Goal: Task Accomplishment & Management: Manage account settings

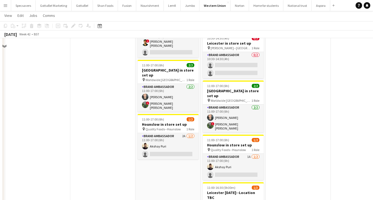
scroll to position [235, 0]
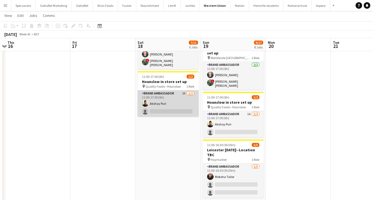
click at [157, 90] on app-card-role "Brand Ambassador 2A [DATE] 11:00-17:00 (6h) [PERSON_NAME] single-neutral-actions" at bounding box center [167, 103] width 61 height 26
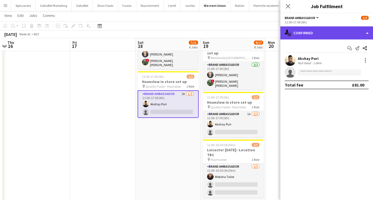
click at [320, 35] on div "single-neutral-actions-check-2 Confirmed" at bounding box center [326, 32] width 93 height 13
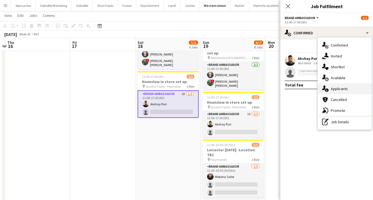
click at [340, 91] on span "Applicants" at bounding box center [338, 88] width 17 height 5
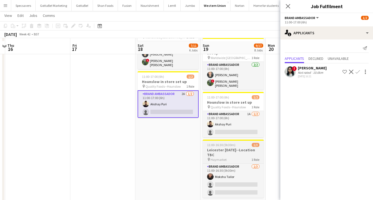
scroll to position [240, 0]
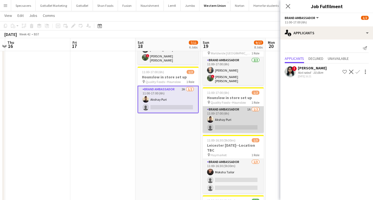
click at [234, 111] on app-card-role "Brand Ambassador 1A [DATE] 11:00-17:00 (6h) [PERSON_NAME] single-neutral-actions" at bounding box center [232, 119] width 61 height 26
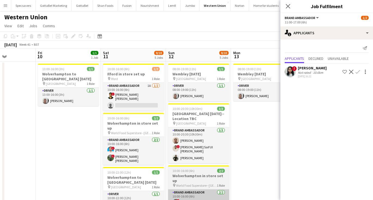
scroll to position [0, 149]
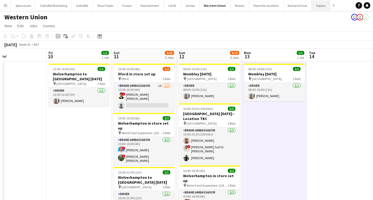
click at [315, 8] on button "Aspora Close" at bounding box center [320, 5] width 19 height 11
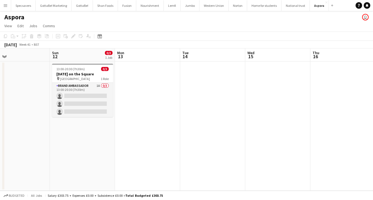
scroll to position [0, 191]
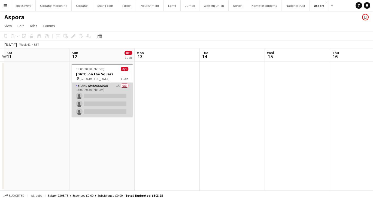
click at [125, 94] on app-card-role "Brand Ambassador 1A 0/3 13:00-20:30 (7h30m) single-neutral-actions single-neutr…" at bounding box center [102, 100] width 61 height 34
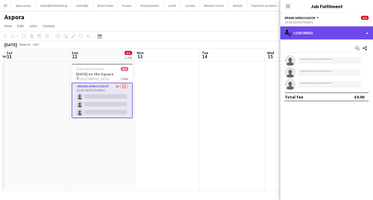
click at [310, 36] on div "single-neutral-actions-check-2 Confirmed" at bounding box center [326, 32] width 93 height 13
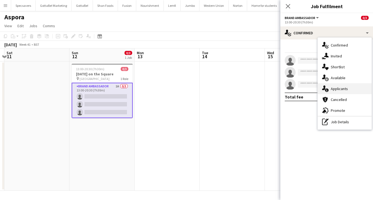
click at [334, 86] on div "single-neutral-actions-information Applicants" at bounding box center [344, 88] width 54 height 11
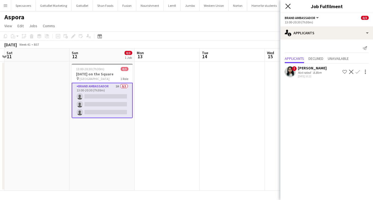
click at [289, 6] on icon "Close pop-in" at bounding box center [287, 6] width 5 height 5
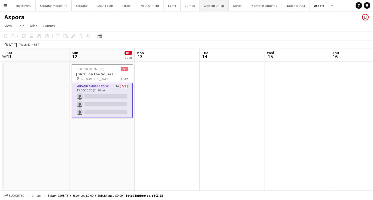
click at [211, 8] on button "Western Union Close" at bounding box center [213, 5] width 29 height 11
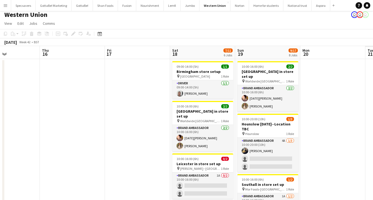
scroll to position [0, 203]
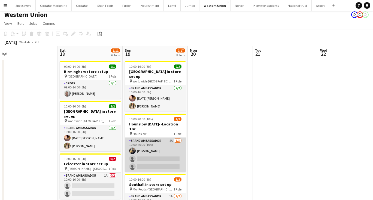
click at [137, 155] on app-card-role "Brand Ambassador 4A [DATE] 10:00-20:00 (10h) [PERSON_NAME] single-neutral-actio…" at bounding box center [155, 155] width 61 height 34
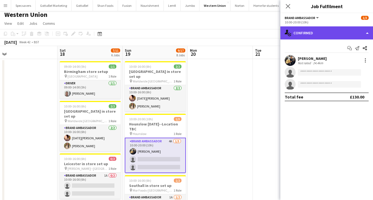
click at [343, 35] on div "single-neutral-actions-check-2 Confirmed" at bounding box center [326, 32] width 93 height 13
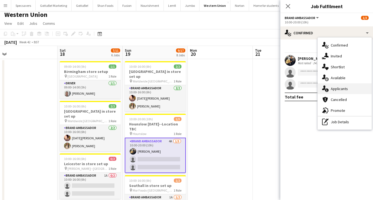
click at [348, 88] on div "single-neutral-actions-information Applicants" at bounding box center [344, 88] width 54 height 11
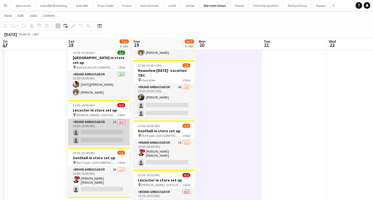
scroll to position [56, 0]
click at [108, 137] on app-card-role "Brand Ambassador 1A 0/2 10:00-16:00 (6h) single-neutral-actions single-neutral-…" at bounding box center [98, 132] width 61 height 26
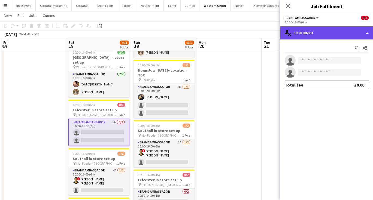
click at [325, 37] on div "single-neutral-actions-check-2 Confirmed" at bounding box center [326, 32] width 93 height 13
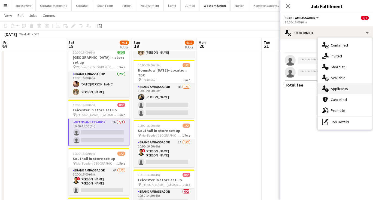
click at [342, 87] on span "Applicants" at bounding box center [338, 88] width 17 height 5
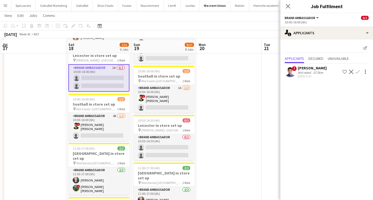
scroll to position [108, 0]
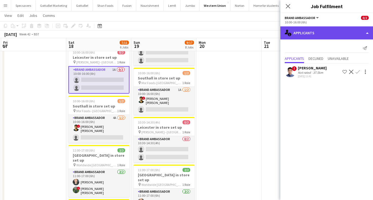
click at [309, 30] on div "single-neutral-actions-information Applicants" at bounding box center [326, 32] width 93 height 13
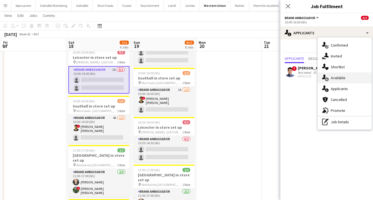
click at [344, 81] on div "single-neutral-actions-upload Available" at bounding box center [344, 77] width 54 height 11
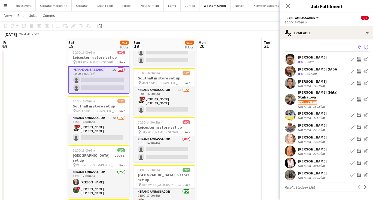
click at [366, 46] on app-icon "Sort asc" at bounding box center [365, 47] width 4 height 5
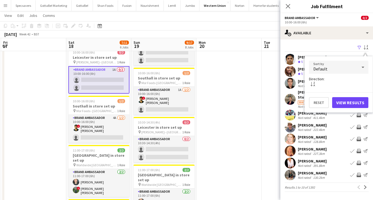
click at [328, 68] on div "Default" at bounding box center [333, 67] width 48 height 13
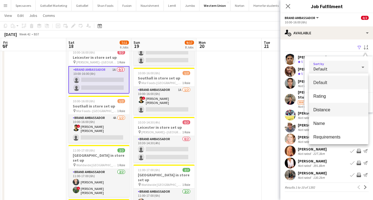
click at [324, 106] on mat-option "Distance" at bounding box center [338, 110] width 59 height 14
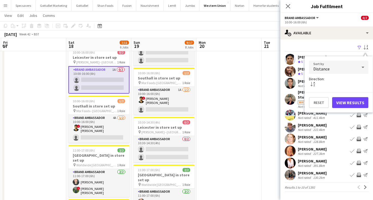
click at [350, 103] on button "View Results" at bounding box center [350, 102] width 36 height 11
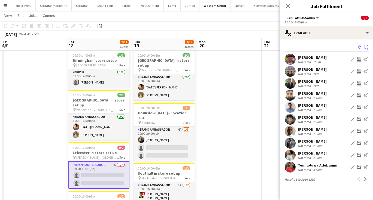
scroll to position [14, 0]
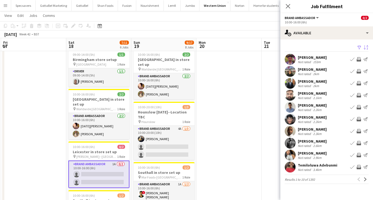
click at [306, 60] on div "Not rated" at bounding box center [304, 62] width 14 height 4
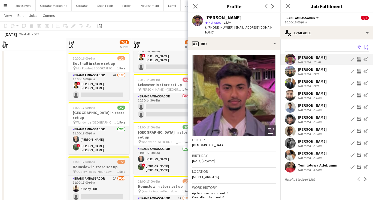
scroll to position [151, 0]
click at [137, 26] on app-toolbar "Copy Paste Paste Command V Paste with crew Command Shift V Paste linked Job [GE…" at bounding box center [186, 25] width 373 height 9
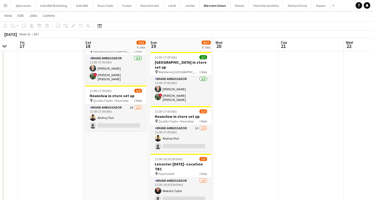
scroll to position [219, 0]
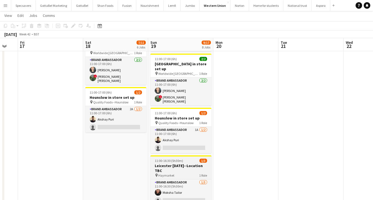
click at [178, 163] on h3 "Leicester [DATE]--Location TBC" at bounding box center [180, 168] width 61 height 10
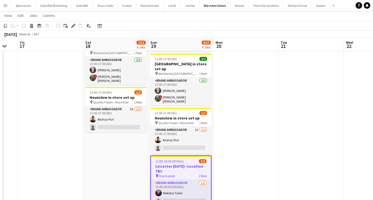
click at [99, 134] on app-date-cell "09:00-14:00 (5h) 1/1 Birmingham store setup pin Wembley 1 Role Driver [DATE] 09…" at bounding box center [115, 63] width 65 height 442
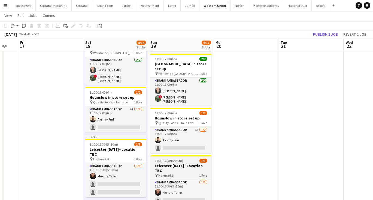
click at [167, 163] on h3 "Leicester [DATE]--Location TBC" at bounding box center [180, 168] width 61 height 10
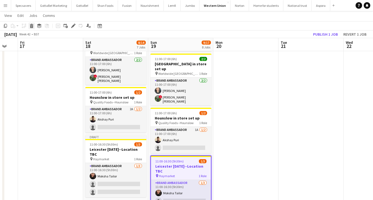
click at [30, 26] on icon at bounding box center [31, 26] width 3 height 3
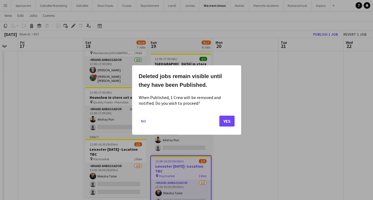
click at [231, 123] on button "Yes" at bounding box center [226, 121] width 15 height 11
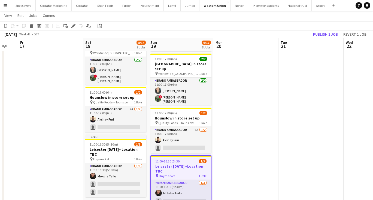
scroll to position [219, 0]
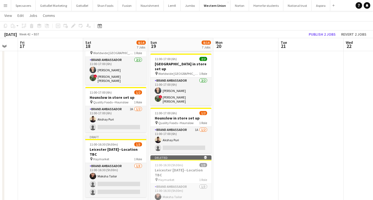
click at [312, 157] on app-date-cell at bounding box center [310, 63] width 65 height 442
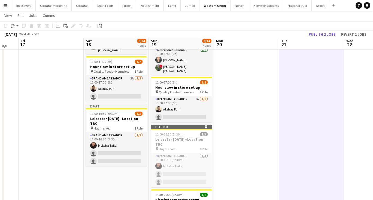
scroll to position [261, 0]
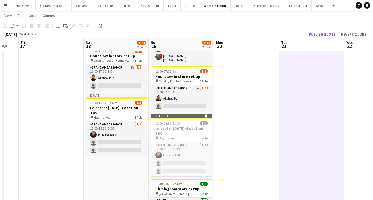
click at [228, 122] on app-date-cell at bounding box center [246, 21] width 65 height 442
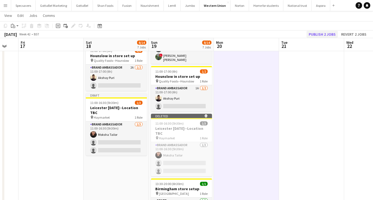
click at [321, 34] on button "Publish 2 jobs" at bounding box center [321, 34] width 31 height 7
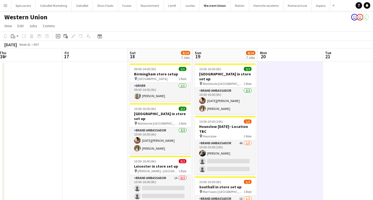
scroll to position [0, 0]
click at [148, 6] on button "Nourishment Close" at bounding box center [149, 5] width 27 height 11
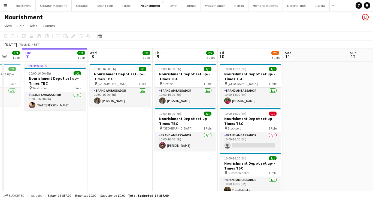
scroll to position [0, 167]
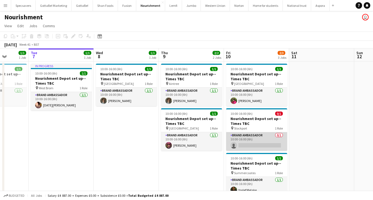
click at [244, 143] on app-card-role "Brand Ambassador 0/1 10:00-16:00 (6h) single-neutral-actions" at bounding box center [256, 141] width 61 height 19
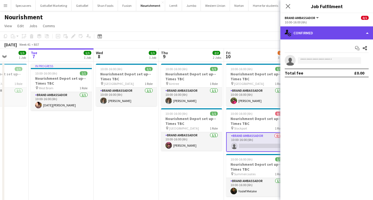
click at [351, 28] on div "single-neutral-actions-check-2 Confirmed" at bounding box center [326, 32] width 93 height 13
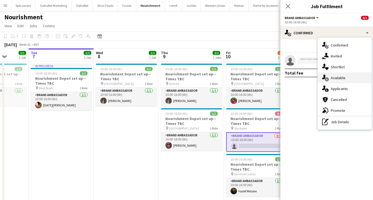
click at [350, 78] on div "single-neutral-actions-upload Available" at bounding box center [344, 77] width 54 height 11
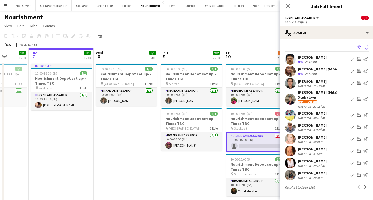
click at [366, 47] on app-icon "Sort asc" at bounding box center [365, 47] width 4 height 5
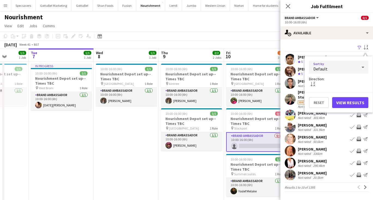
click at [354, 64] on div "Default" at bounding box center [333, 67] width 48 height 13
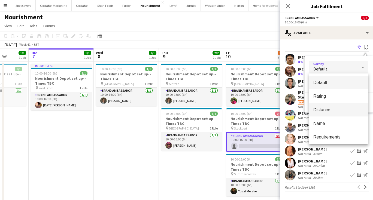
click at [330, 108] on span "Distance" at bounding box center [338, 109] width 51 height 5
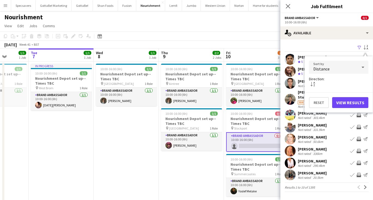
click at [346, 100] on button "View Results" at bounding box center [350, 102] width 36 height 11
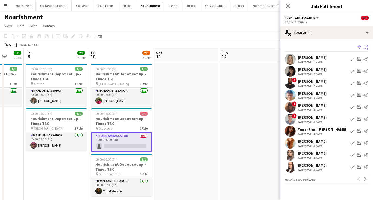
scroll to position [0, 170]
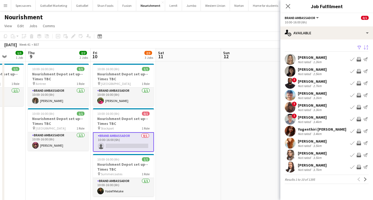
click at [236, 42] on div "[DATE] Week 41 • BST" at bounding box center [186, 45] width 373 height 8
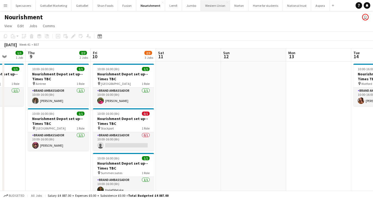
click at [211, 9] on button "Western Union Close" at bounding box center [215, 5] width 29 height 11
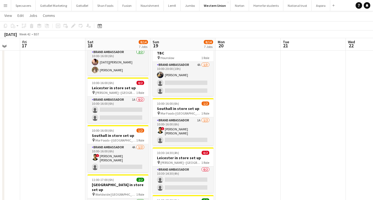
scroll to position [75, 0]
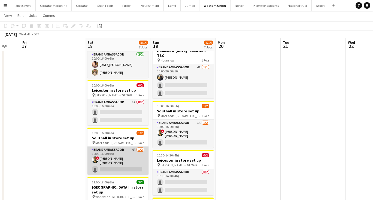
click at [122, 161] on app-card-role "Brand Ambassador 4A [DATE] 10:00-16:00 (6h) ! smit [PERSON_NAME] single-neutral…" at bounding box center [117, 161] width 61 height 28
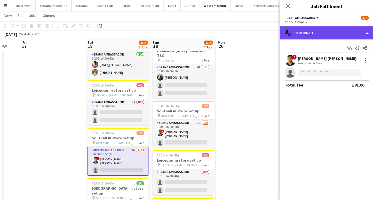
click at [341, 30] on div "single-neutral-actions-check-2 Confirmed" at bounding box center [326, 32] width 93 height 13
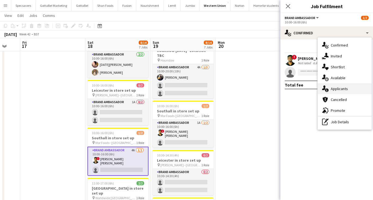
click at [343, 84] on div "single-neutral-actions-information Applicants" at bounding box center [344, 88] width 54 height 11
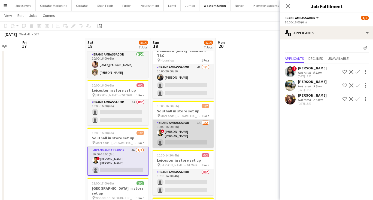
click at [180, 127] on app-card-role "Brand Ambassador 1A [DATE] 10:00-16:00 (6h) ! smit [PERSON_NAME] single-neutral…" at bounding box center [182, 134] width 61 height 28
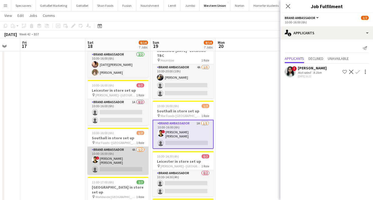
click at [127, 148] on app-card-role "Brand Ambassador 4A [DATE] 10:00-16:00 (6h) ! smit [PERSON_NAME] single-neutral…" at bounding box center [117, 161] width 61 height 28
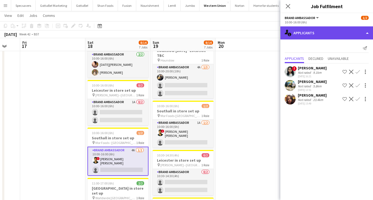
click at [308, 36] on div "single-neutral-actions-information Applicants" at bounding box center [326, 32] width 93 height 13
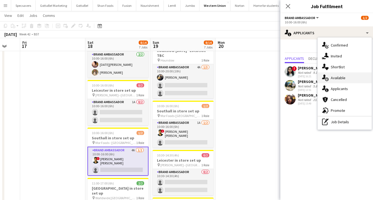
click at [336, 78] on span "Available" at bounding box center [337, 77] width 15 height 5
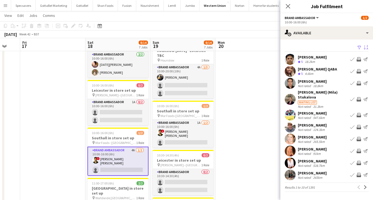
click at [365, 45] on app-icon "Sort asc" at bounding box center [365, 47] width 4 height 5
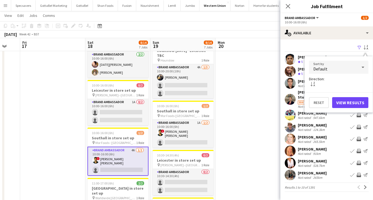
click at [350, 66] on div "Default" at bounding box center [333, 67] width 48 height 13
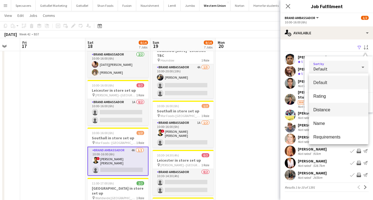
click at [333, 105] on mat-option "Distance" at bounding box center [338, 110] width 59 height 14
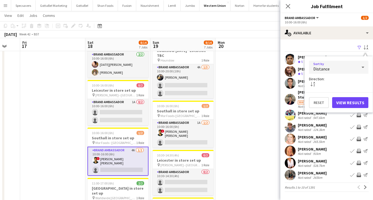
click at [345, 103] on button "View Results" at bounding box center [350, 102] width 36 height 11
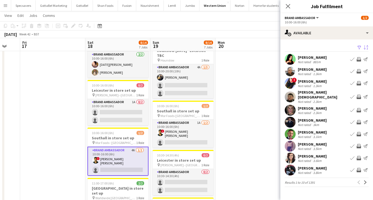
click at [324, 85] on div "Not rated 1.3km" at bounding box center [311, 86] width 29 height 4
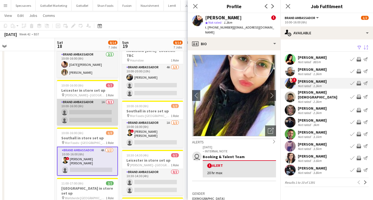
scroll to position [0, 148]
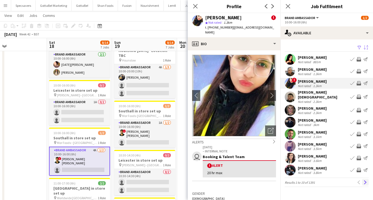
click at [366, 180] on app-icon "Next" at bounding box center [365, 182] width 4 height 4
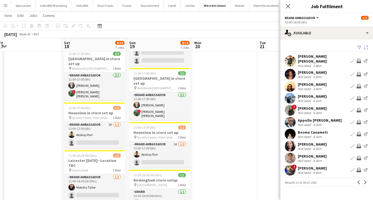
scroll to position [205, 0]
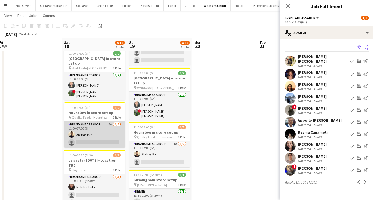
click at [88, 121] on app-card-role "Brand Ambassador 2A [DATE] 11:00-17:00 (6h) [PERSON_NAME] single-neutral-actions" at bounding box center [94, 134] width 61 height 26
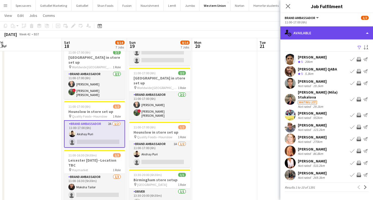
click at [312, 33] on div "single-neutral-actions-upload Available" at bounding box center [326, 32] width 93 height 13
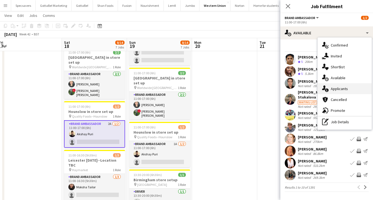
click at [341, 91] on span "Applicants" at bounding box center [338, 88] width 17 height 5
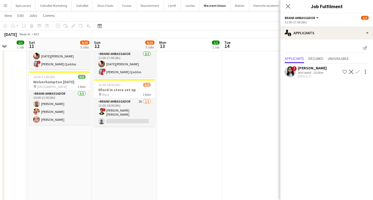
scroll to position [191, 0]
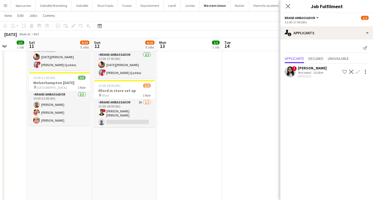
click at [201, 15] on app-page-menu "View Day view expanded Day view collapsed Month view Date picker Jump to [DATE]…" at bounding box center [186, 16] width 373 height 10
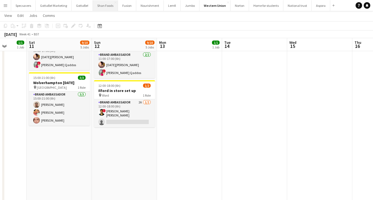
click at [96, 7] on button "Shan Foods Close" at bounding box center [105, 5] width 25 height 11
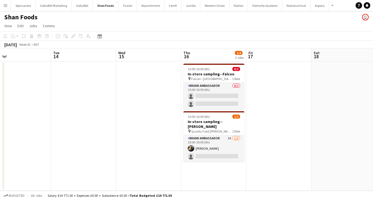
scroll to position [0, 188]
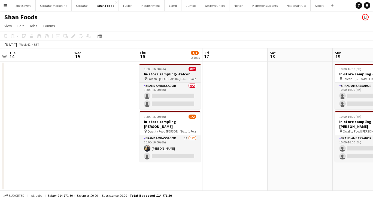
click at [189, 73] on h3 "In-store sampling--Falcon" at bounding box center [169, 74] width 61 height 5
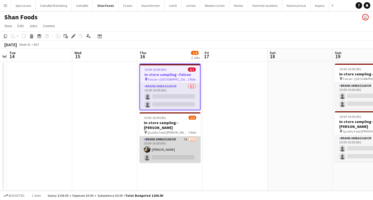
click at [183, 139] on app-card-role "Brand Ambassador 3A [DATE] 10:00-16:00 (6h) [PERSON_NAME] single-neutral-actions" at bounding box center [169, 149] width 61 height 26
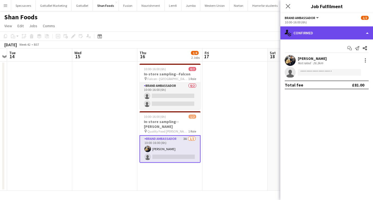
click at [333, 34] on div "single-neutral-actions-check-2 Confirmed" at bounding box center [326, 32] width 93 height 13
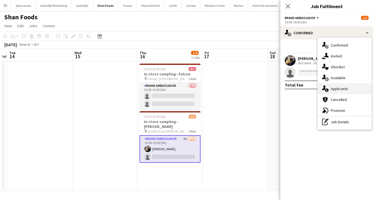
click at [339, 91] on span "Applicants" at bounding box center [338, 88] width 17 height 5
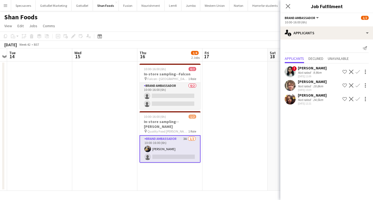
click at [236, 115] on app-date-cell at bounding box center [234, 126] width 65 height 129
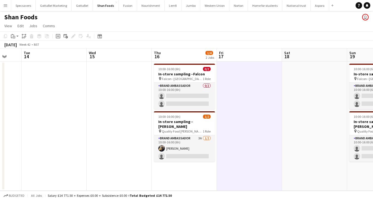
scroll to position [0, 190]
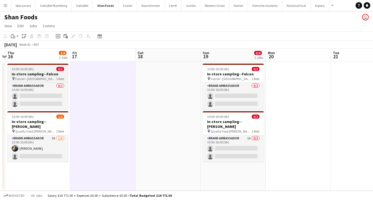
click at [43, 72] on h3 "In-store sampling--Falcon" at bounding box center [37, 74] width 61 height 5
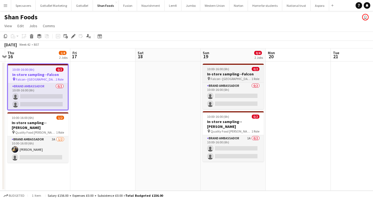
click at [232, 68] on div "10:00-16:00 (6h) 0/2" at bounding box center [232, 69] width 61 height 4
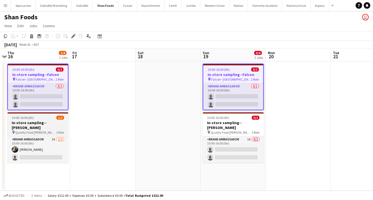
click at [40, 130] on span "Quality Food [PERSON_NAME]" at bounding box center [35, 132] width 41 height 4
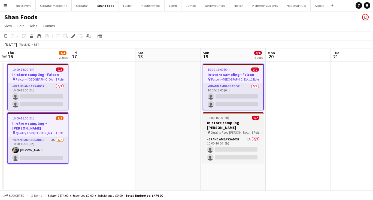
click at [223, 123] on h3 "In-store sampling--[PERSON_NAME]" at bounding box center [232, 125] width 61 height 10
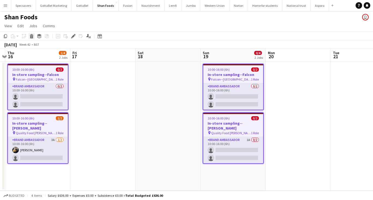
click at [33, 36] on icon at bounding box center [31, 37] width 3 height 3
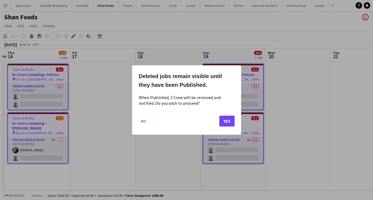
click at [229, 117] on button "Yes" at bounding box center [226, 121] width 15 height 11
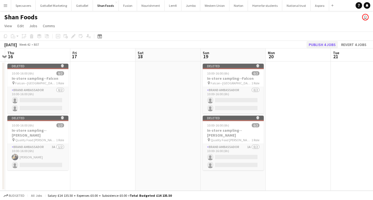
click at [325, 44] on button "Publish 4 jobs" at bounding box center [321, 44] width 31 height 7
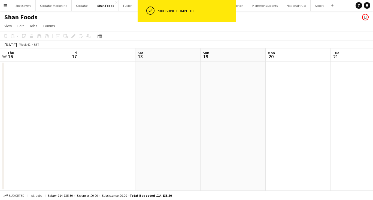
click at [268, 36] on app-toolbar "Copy Paste Paste Command V Paste with crew Command Shift V Paste linked Job [GE…" at bounding box center [186, 36] width 373 height 9
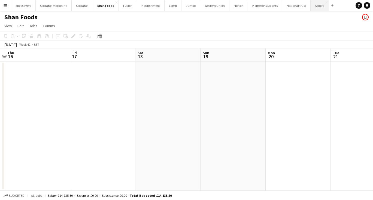
click at [314, 9] on button "Aspora Close" at bounding box center [319, 5] width 19 height 11
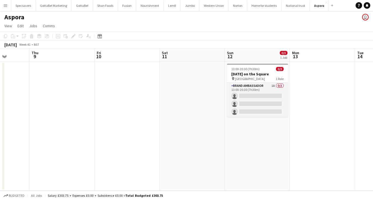
scroll to position [0, 189]
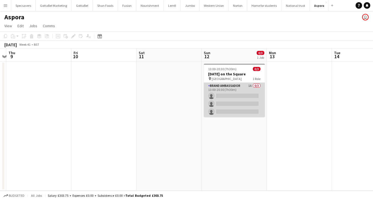
click at [247, 104] on app-card-role "Brand Ambassador 1A 0/3 13:00-20:30 (7h30m) single-neutral-actions single-neutr…" at bounding box center [234, 100] width 61 height 34
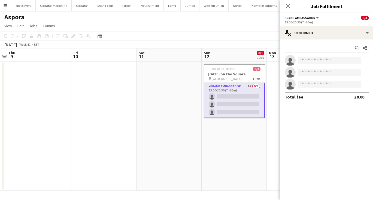
click at [216, 140] on app-date-cell "13:00-20:30 (7h30m) 0/3 [DATE] on the Square pin Trafalgar Square 1 Role Brand …" at bounding box center [233, 126] width 65 height 129
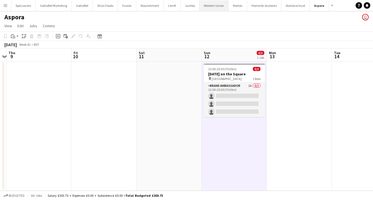
click at [212, 2] on button "Western Union Close" at bounding box center [213, 5] width 29 height 11
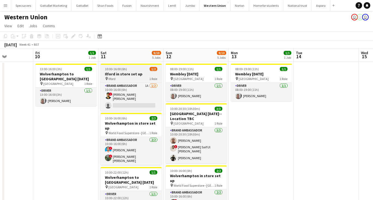
click at [133, 69] on div "10:00-16:00 (6h) 1/2" at bounding box center [130, 69] width 61 height 4
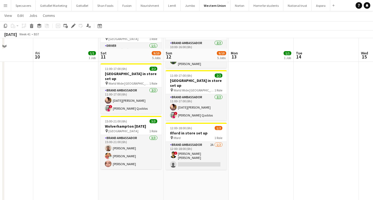
scroll to position [163, 0]
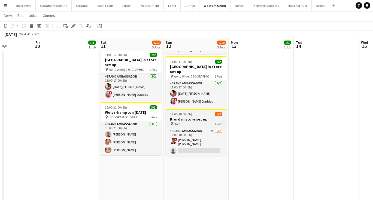
click at [187, 122] on div "pin Ilford 1 Role" at bounding box center [195, 124] width 61 height 4
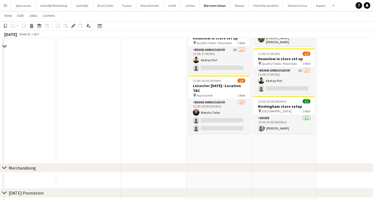
scroll to position [291, 0]
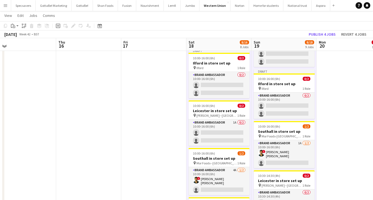
scroll to position [106, 0]
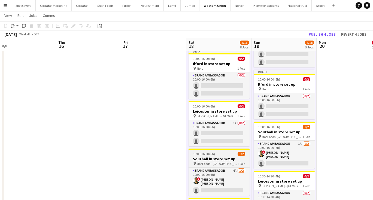
click at [217, 156] on h3 "Southall in store set up" at bounding box center [218, 158] width 61 height 5
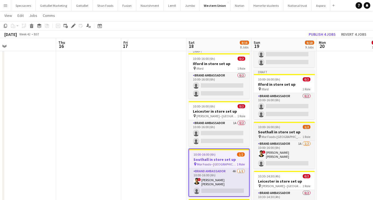
click at [276, 135] on span "Mor Foods-[GEOGRAPHIC_DATA]" at bounding box center [281, 137] width 41 height 4
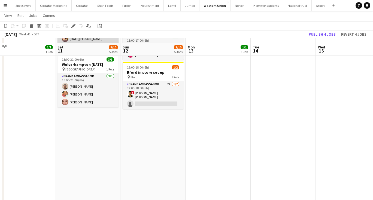
scroll to position [214, 0]
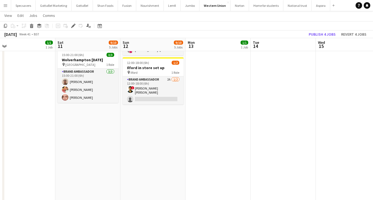
click at [81, 105] on app-date-cell "10:00-16:00 (6h) 1/2 Ilford in store set up pin Ilford 1 Role Brand Ambassador …" at bounding box center [87, 95] width 65 height 496
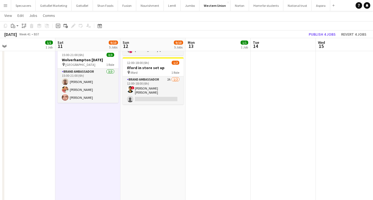
click at [141, 118] on app-date-cell "08:00-19:00 (11h) 1/1 Wembley [DATE] pin Wembley 1 Role Driver [DATE] 08:00-19:…" at bounding box center [152, 95] width 65 height 496
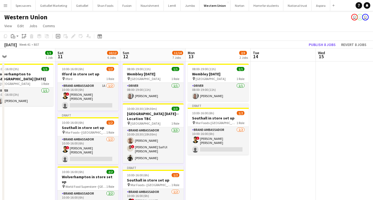
scroll to position [0, 0]
click at [200, 109] on div at bounding box center [218, 108] width 61 height 1
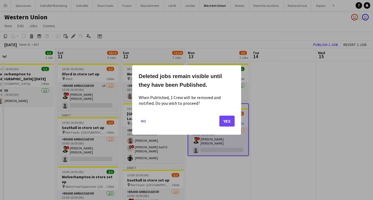
click at [227, 123] on button "Yes" at bounding box center [226, 121] width 15 height 11
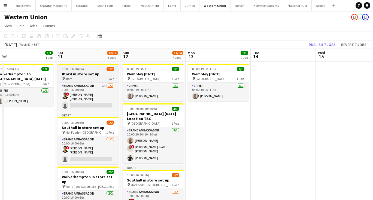
click at [82, 71] on span "10:00-16:00 (6h)" at bounding box center [73, 69] width 22 height 4
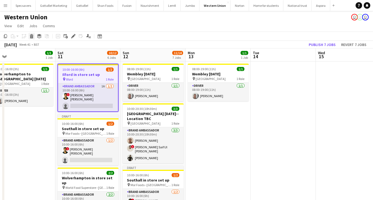
click at [30, 36] on icon "Delete" at bounding box center [31, 36] width 4 height 4
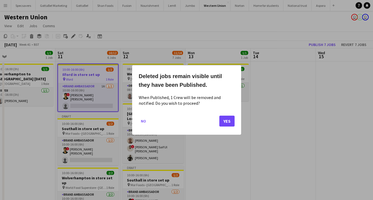
click at [230, 125] on button "Yes" at bounding box center [226, 121] width 15 height 11
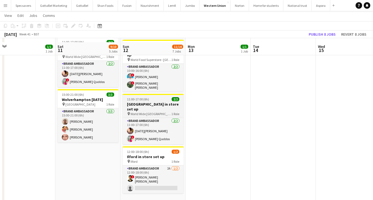
scroll to position [236, 0]
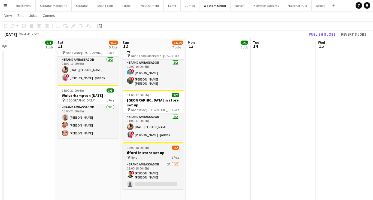
click at [139, 150] on h3 "Ilford in store set up" at bounding box center [152, 152] width 61 height 5
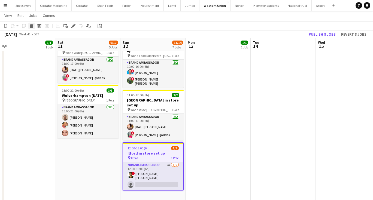
click at [30, 25] on icon "Delete" at bounding box center [31, 26] width 4 height 4
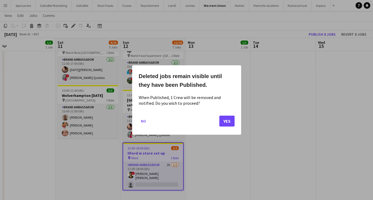
click at [229, 124] on button "Yes" at bounding box center [226, 121] width 15 height 11
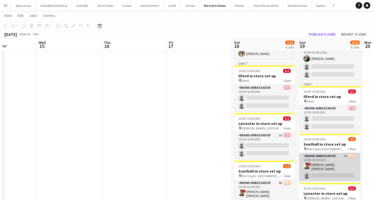
scroll to position [94, 0]
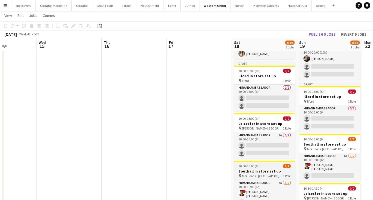
click at [269, 169] on h3 "Southall in store set up" at bounding box center [264, 171] width 61 height 5
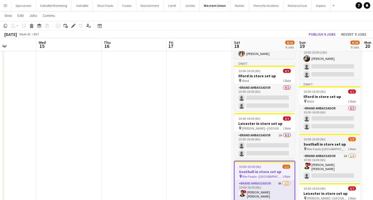
click at [333, 137] on div "10:00-16:00 (6h) 1/2" at bounding box center [329, 139] width 61 height 4
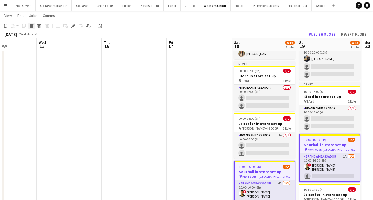
click at [31, 26] on icon at bounding box center [31, 26] width 3 height 3
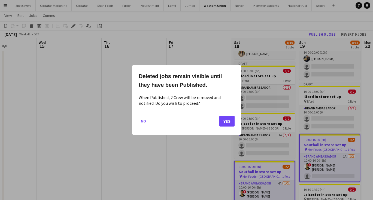
click at [224, 118] on button "Yes" at bounding box center [226, 121] width 15 height 11
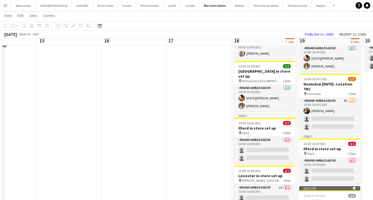
scroll to position [36, 0]
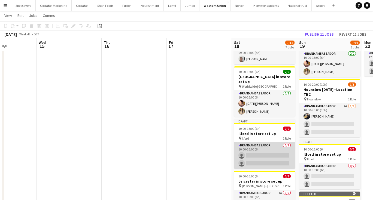
click at [262, 150] on app-card-role "Brand Ambassador 0/2 10:00-16:00 (6h) single-neutral-actions single-neutral-act…" at bounding box center [264, 155] width 61 height 26
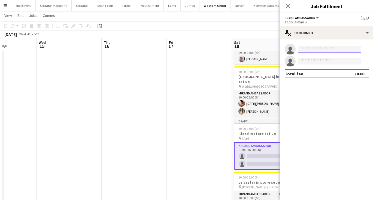
click at [308, 51] on input at bounding box center [328, 49] width 63 height 7
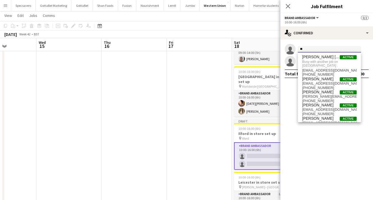
type input "*"
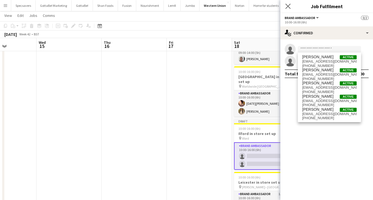
click at [289, 3] on app-icon "Close pop-in" at bounding box center [288, 6] width 8 height 8
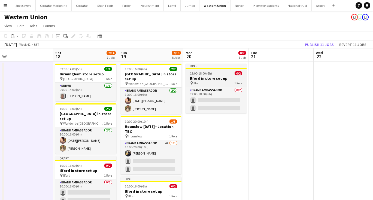
scroll to position [0, 0]
click at [204, 77] on h3 "Ilford in store set up" at bounding box center [215, 78] width 61 height 5
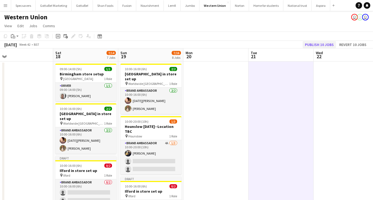
click at [324, 44] on button "Publish 10 jobs" at bounding box center [318, 44] width 33 height 7
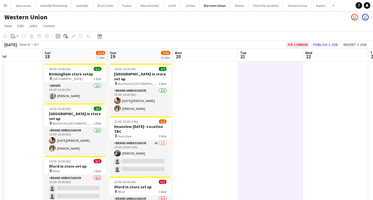
click at [294, 44] on button "Fix 1 error" at bounding box center [297, 44] width 24 height 7
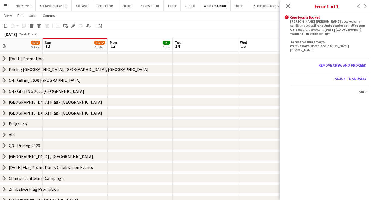
scroll to position [0, 187]
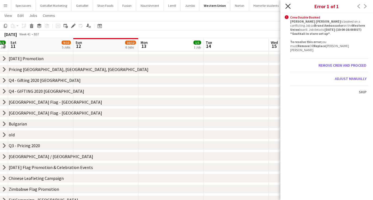
click at [288, 8] on icon "Close pop-in" at bounding box center [287, 6] width 5 height 5
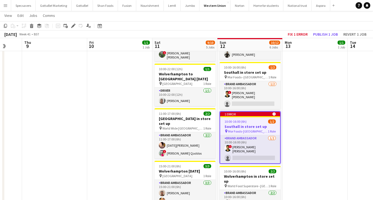
scroll to position [0, 164]
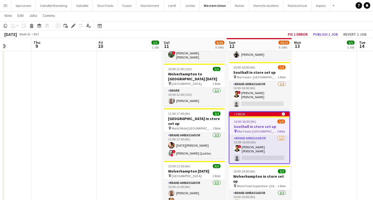
click at [241, 120] on span "10:00-16:00 (6h)" at bounding box center [245, 121] width 22 height 4
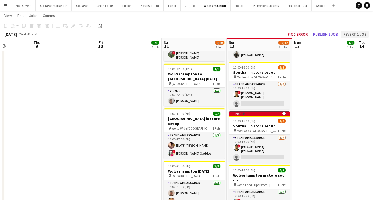
click at [359, 33] on button "Revert 1 job" at bounding box center [354, 34] width 27 height 7
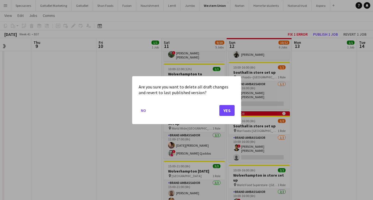
click at [225, 111] on button "Yes" at bounding box center [226, 110] width 15 height 11
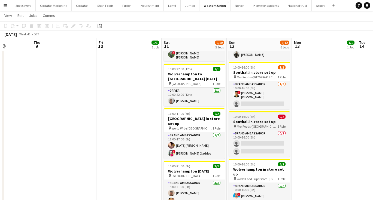
click at [263, 119] on h3 "Southall in store set up" at bounding box center [259, 121] width 61 height 5
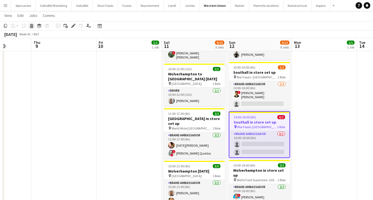
click at [29, 26] on icon "Delete" at bounding box center [31, 26] width 4 height 4
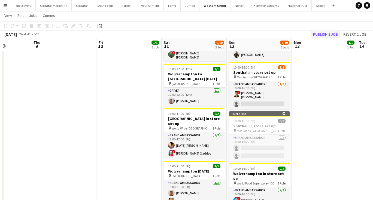
click at [335, 36] on button "Publish 1 job" at bounding box center [325, 34] width 29 height 7
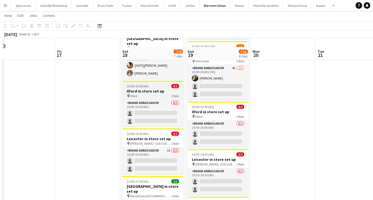
scroll to position [84, 0]
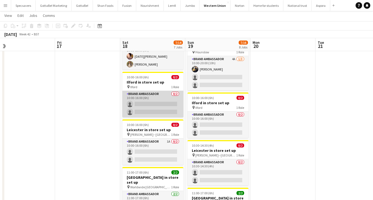
click at [142, 94] on app-card-role "Brand Ambassador 0/2 10:00-16:00 (6h) single-neutral-actions single-neutral-act…" at bounding box center [152, 104] width 61 height 26
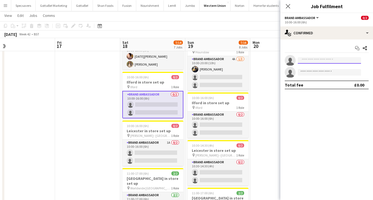
click at [315, 59] on input at bounding box center [328, 60] width 63 height 7
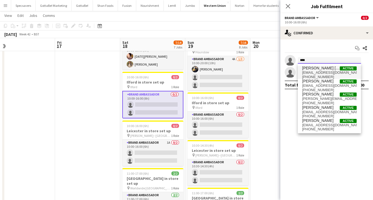
type input "****"
click at [312, 72] on span "[EMAIL_ADDRESS][DOMAIN_NAME]" at bounding box center [329, 72] width 54 height 4
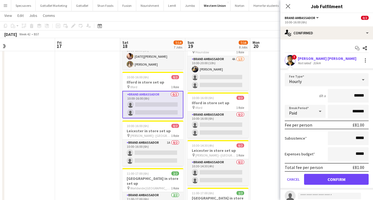
click at [333, 182] on button "Confirm" at bounding box center [336, 179] width 64 height 11
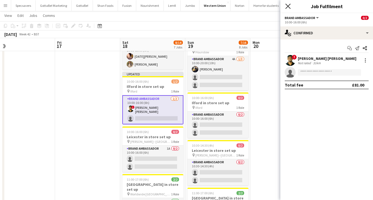
click at [289, 6] on icon "Close pop-in" at bounding box center [287, 6] width 5 height 5
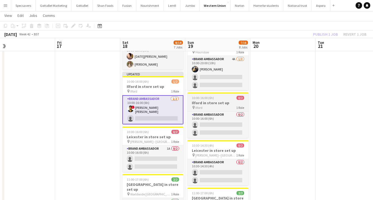
click at [211, 93] on app-job-card "10:00-16:00 (6h) 0/2 Ilford in store set up pin Ilford 1 Role Brand Ambassador …" at bounding box center [217, 115] width 61 height 45
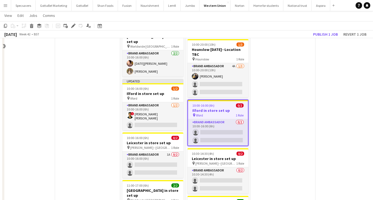
scroll to position [51, 0]
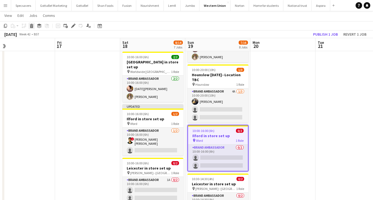
click at [32, 25] on icon at bounding box center [32, 24] width 4 height 1
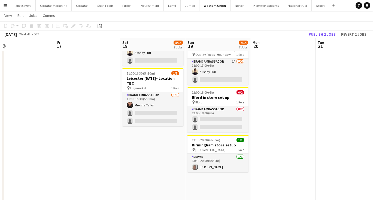
scroll to position [292, 0]
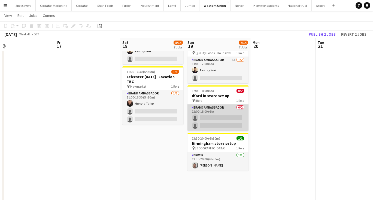
click at [212, 109] on app-card-role "Brand Ambassador 0/2 12:00-18:00 (6h) single-neutral-actions single-neutral-act…" at bounding box center [217, 118] width 61 height 26
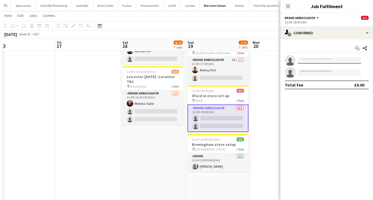
click at [321, 62] on input at bounding box center [328, 60] width 63 height 7
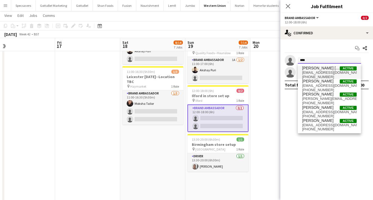
type input "****"
click at [325, 72] on span "[EMAIL_ADDRESS][DOMAIN_NAME]" at bounding box center [329, 72] width 54 height 4
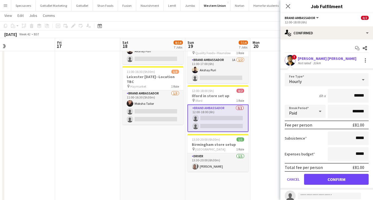
click at [328, 178] on button "Confirm" at bounding box center [336, 179] width 64 height 11
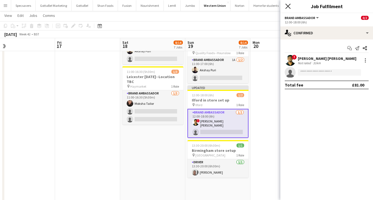
click at [287, 7] on icon "Close pop-in" at bounding box center [287, 6] width 5 height 5
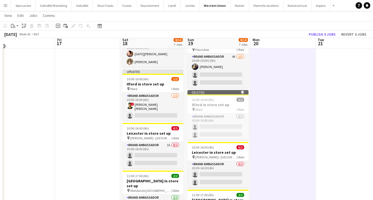
scroll to position [83, 0]
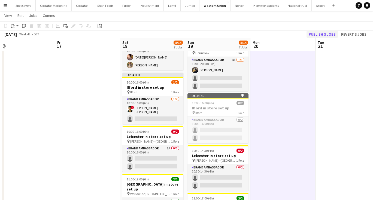
click at [325, 35] on button "Publish 3 jobs" at bounding box center [321, 34] width 31 height 7
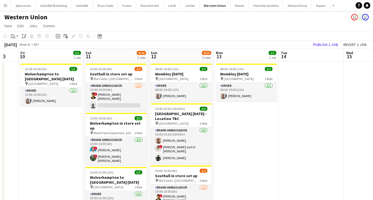
scroll to position [0, 0]
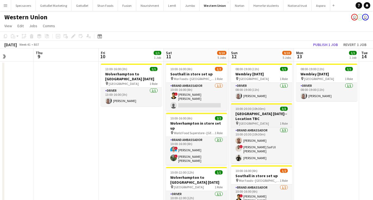
scroll to position [0, 159]
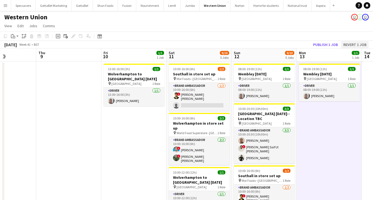
click at [351, 45] on button "Revert 1 job" at bounding box center [354, 44] width 27 height 7
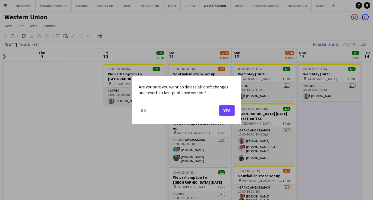
click at [231, 111] on button "Yes" at bounding box center [226, 110] width 15 height 11
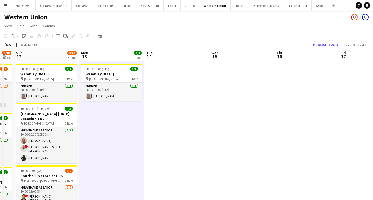
scroll to position [0, 181]
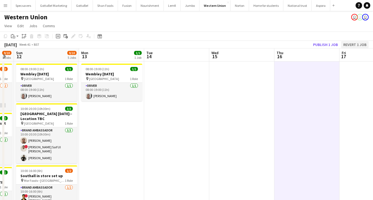
click at [353, 48] on button "Revert 1 job" at bounding box center [354, 44] width 27 height 7
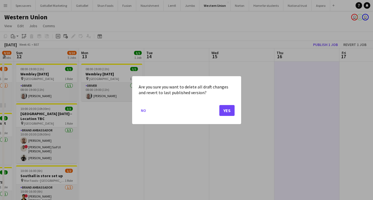
click at [225, 110] on button "Yes" at bounding box center [226, 110] width 15 height 11
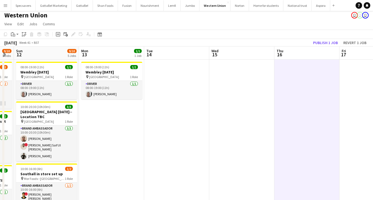
scroll to position [4, 0]
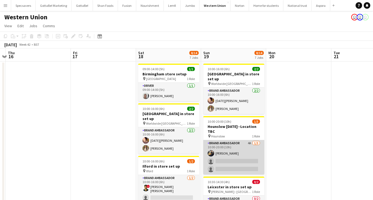
click at [243, 149] on app-card-role "Brand Ambassador 4A [DATE] 10:00-20:00 (10h) [PERSON_NAME] single-neutral-actio…" at bounding box center [233, 157] width 61 height 34
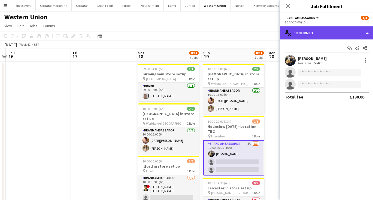
click at [324, 33] on div "single-neutral-actions-check-2 Confirmed" at bounding box center [326, 32] width 93 height 13
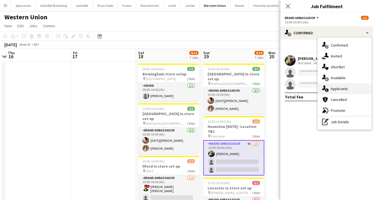
click at [337, 86] on div "single-neutral-actions-information Applicants" at bounding box center [344, 88] width 54 height 11
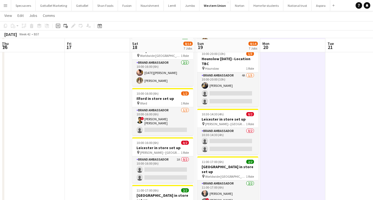
scroll to position [68, 0]
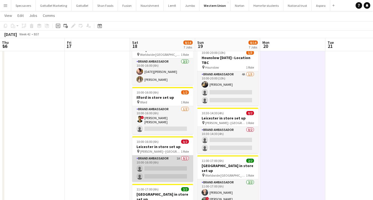
click at [150, 161] on app-card-role "Brand Ambassador 1A 0/2 10:00-16:00 (6h) single-neutral-actions single-neutral-…" at bounding box center [162, 168] width 61 height 26
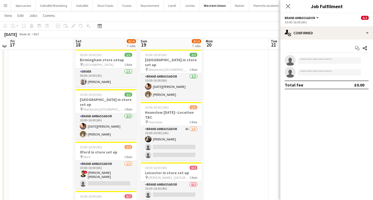
scroll to position [14, 0]
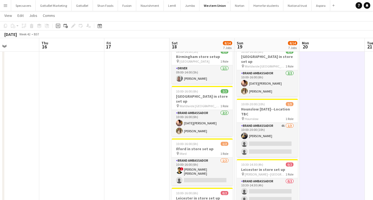
scroll to position [17, 0]
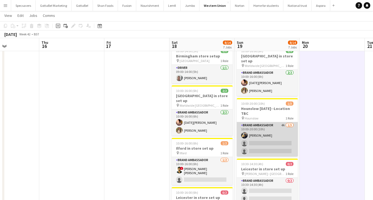
click at [273, 126] on app-card-role "Brand Ambassador 4A [DATE] 10:00-20:00 (10h) [PERSON_NAME] single-neutral-actio…" at bounding box center [266, 139] width 61 height 34
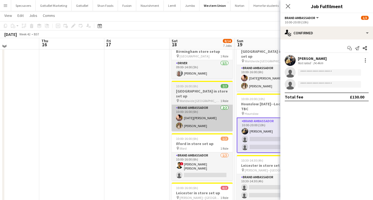
scroll to position [23, 0]
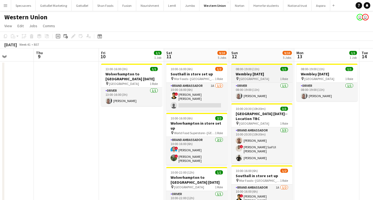
scroll to position [0, 0]
click at [315, 7] on button "Aspora Close" at bounding box center [320, 5] width 19 height 11
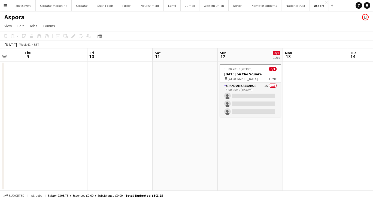
scroll to position [0, 173]
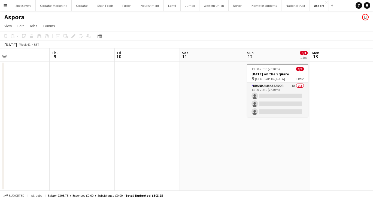
scroll to position [0, 224]
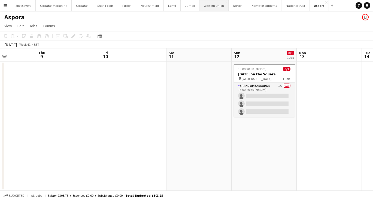
click at [203, 7] on button "Western Union Close" at bounding box center [213, 5] width 29 height 11
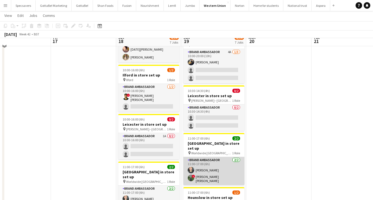
scroll to position [84, 0]
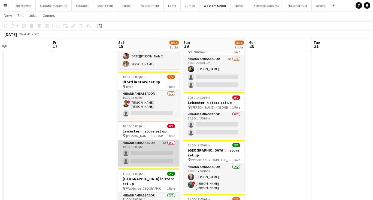
click at [158, 140] on app-card-role "Brand Ambassador 1A 0/2 10:00-16:00 (6h) single-neutral-actions single-neutral-…" at bounding box center [148, 153] width 61 height 26
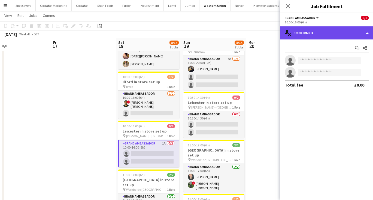
click at [315, 34] on div "single-neutral-actions-check-2 Confirmed" at bounding box center [326, 32] width 93 height 13
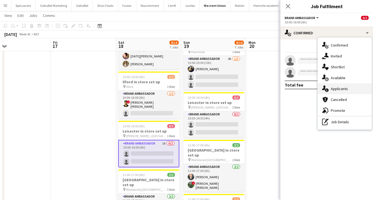
click at [343, 90] on span "Applicants" at bounding box center [338, 88] width 17 height 5
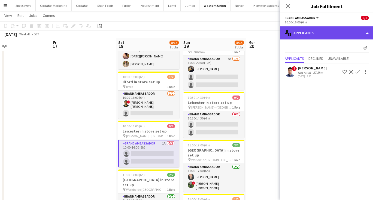
click at [329, 27] on div "single-neutral-actions-information Applicants" at bounding box center [326, 32] width 93 height 13
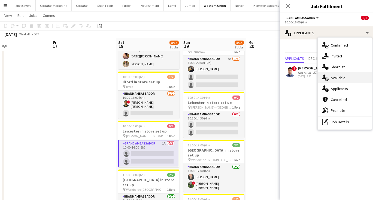
click at [345, 77] on div "single-neutral-actions-upload Available" at bounding box center [344, 77] width 54 height 11
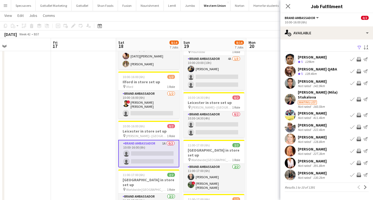
click at [361, 48] on app-icon "Filter" at bounding box center [359, 47] width 4 height 5
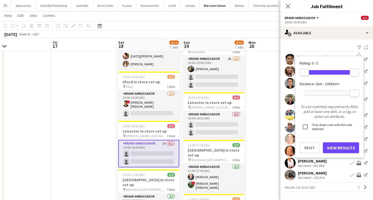
click at [365, 48] on app-icon "Sort asc" at bounding box center [365, 47] width 4 height 5
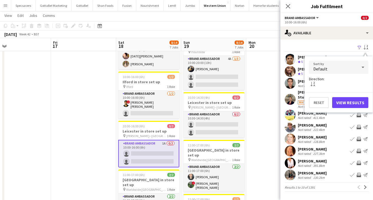
click at [356, 69] on div "Default" at bounding box center [333, 67] width 48 height 13
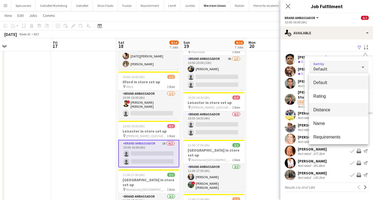
click at [334, 109] on span "Distance" at bounding box center [338, 109] width 51 height 5
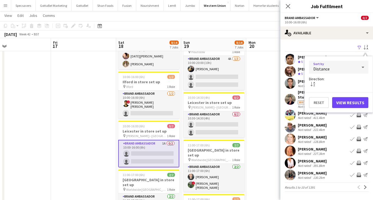
click at [354, 100] on button "View Results" at bounding box center [350, 102] width 36 height 11
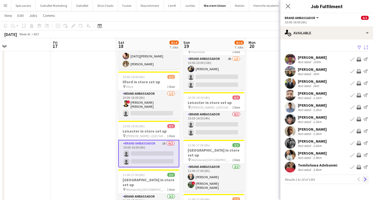
click at [367, 179] on button "Next" at bounding box center [365, 179] width 7 height 7
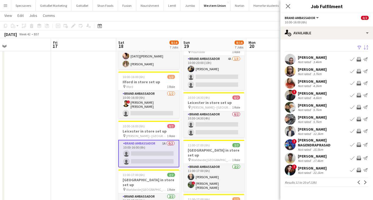
click at [324, 93] on div "Aliasger Channiwala" at bounding box center [311, 93] width 29 height 5
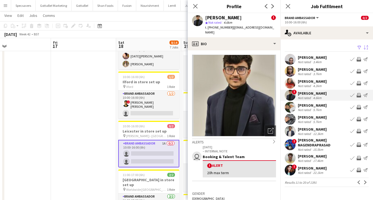
scroll to position [0, 0]
click at [321, 141] on div "PRAGNA MULLUR NAGENDRAPRASAD" at bounding box center [322, 143] width 50 height 10
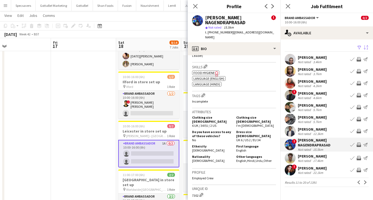
scroll to position [250, 0]
click at [364, 182] on app-icon "Next" at bounding box center [365, 182] width 4 height 4
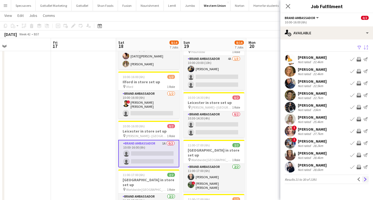
click at [364, 181] on button "Next" at bounding box center [365, 179] width 7 height 7
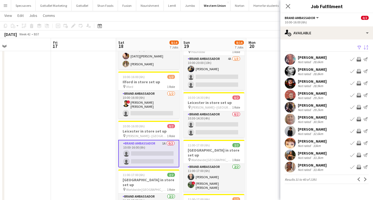
click at [316, 96] on div "29.2km" at bounding box center [318, 98] width 12 height 4
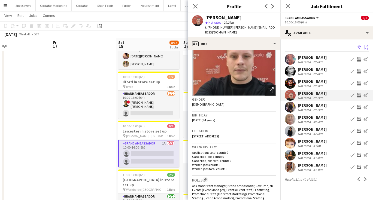
scroll to position [40, 0]
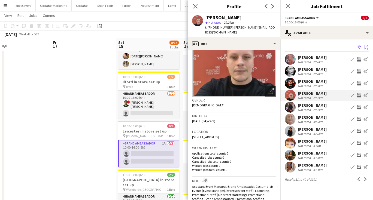
click at [309, 108] on div "Not rated" at bounding box center [304, 110] width 14 height 4
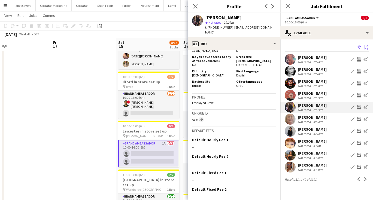
scroll to position [260, 0]
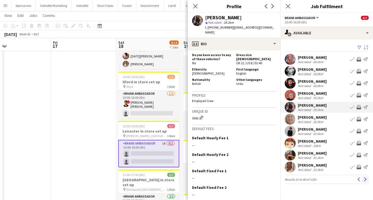
click at [364, 178] on app-icon "Next" at bounding box center [365, 179] width 4 height 4
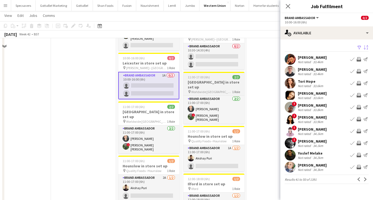
scroll to position [201, 0]
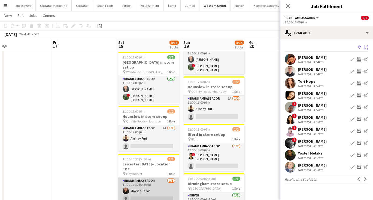
click at [155, 178] on app-card-role "Brand Ambassador 1/3 11:00-16:30 (5h30m) Moksha Tailor single-neutral-actions s…" at bounding box center [148, 195] width 61 height 34
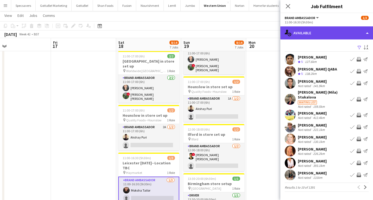
click at [327, 28] on div "single-neutral-actions-upload Available" at bounding box center [326, 32] width 93 height 13
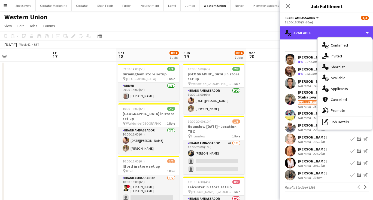
scroll to position [0, 0]
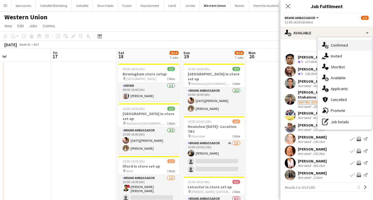
click at [333, 43] on span "Confirmed" at bounding box center [338, 45] width 17 height 5
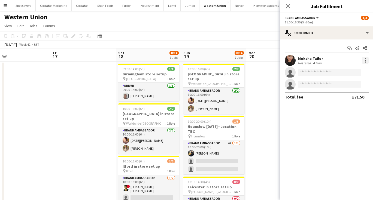
click at [365, 60] on div at bounding box center [364, 60] width 1 height 1
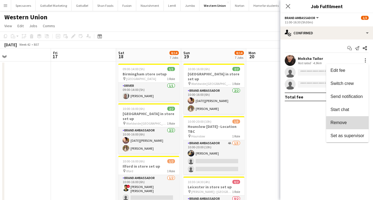
click at [343, 121] on span "Remove" at bounding box center [338, 122] width 16 height 5
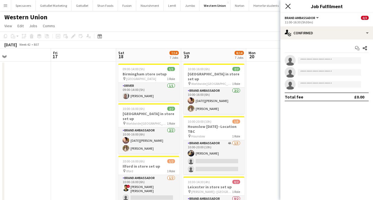
click at [288, 5] on icon "Close pop-in" at bounding box center [287, 6] width 5 height 5
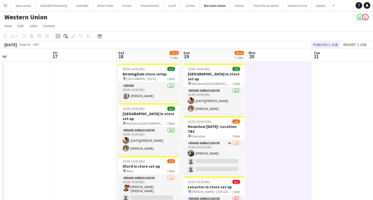
click at [333, 42] on button "Publish 1 job" at bounding box center [325, 44] width 29 height 7
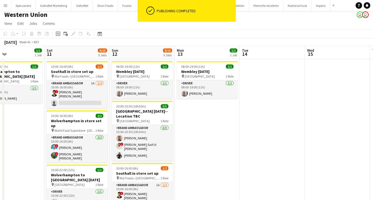
scroll to position [0, 142]
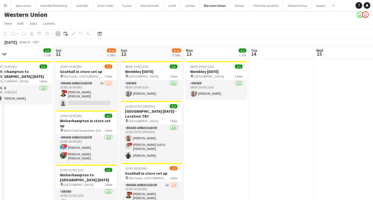
click at [5, 7] on app-icon "Menu" at bounding box center [5, 5] width 4 height 4
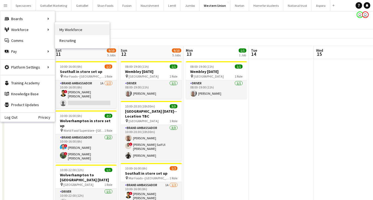
click at [75, 29] on link "My Workforce" at bounding box center [82, 29] width 54 height 11
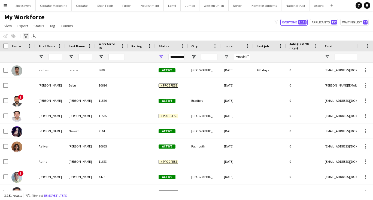
click at [24, 35] on icon "Advanced filters" at bounding box center [26, 36] width 4 height 4
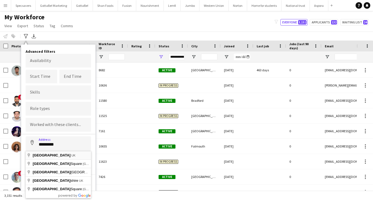
type input "**********"
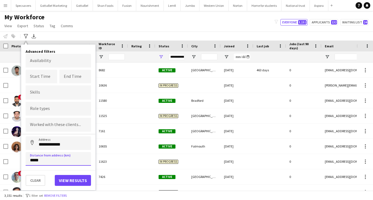
type input "*****"
click at [78, 179] on button "View results" at bounding box center [73, 180] width 36 height 11
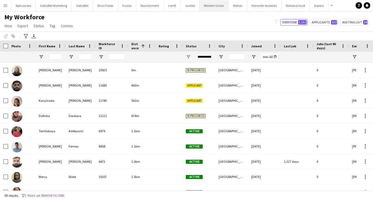
click at [213, 8] on button "Western Union Close" at bounding box center [213, 5] width 29 height 11
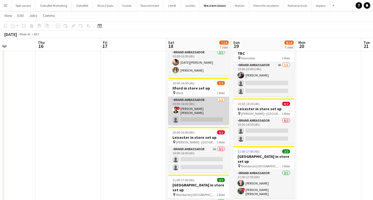
click at [198, 109] on app-card-role "Brand Ambassador 1/2 10:00-16:00 (6h) ! smit patel single-neutral-actions" at bounding box center [198, 111] width 61 height 28
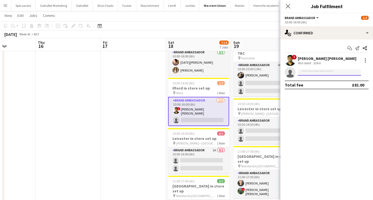
click at [324, 72] on input at bounding box center [328, 72] width 63 height 7
type input "****"
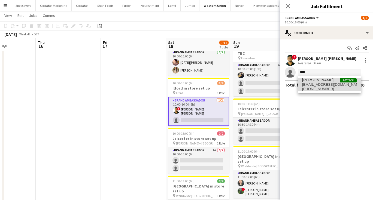
click at [315, 86] on span "mahichavda016@gmail.com" at bounding box center [329, 84] width 54 height 4
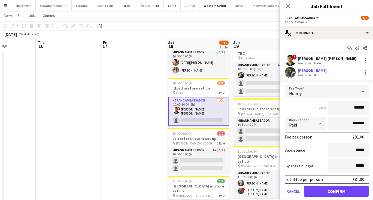
click at [331, 193] on button "Confirm" at bounding box center [336, 191] width 64 height 11
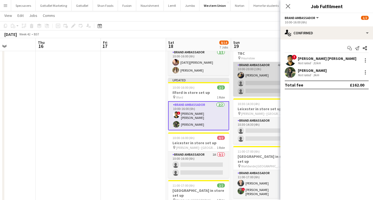
click at [254, 79] on app-card-role "Brand Ambassador 4A [DATE] 10:00-20:00 (10h) [PERSON_NAME] single-neutral-actio…" at bounding box center [263, 79] width 61 height 34
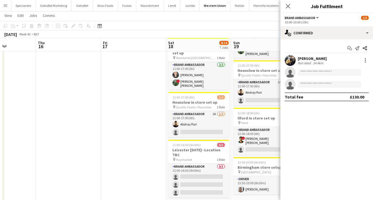
scroll to position [219, 0]
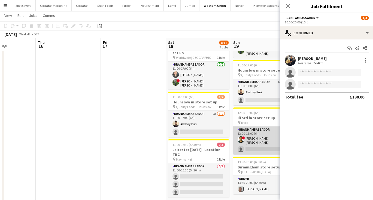
click at [261, 131] on app-card-role "Brand Ambassador 1/2 12:00-18:00 (6h) ! smit patel single-neutral-actions" at bounding box center [263, 141] width 61 height 28
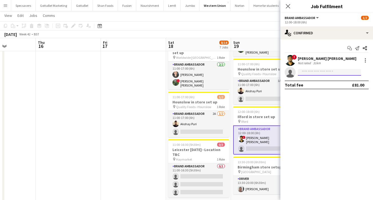
click at [309, 74] on input at bounding box center [328, 72] width 63 height 7
type input "****"
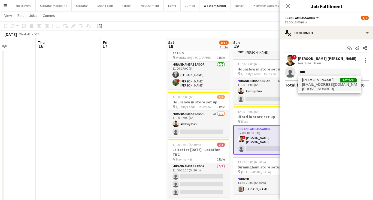
click at [328, 85] on span "mahichavda016@gmail.com" at bounding box center [329, 84] width 54 height 4
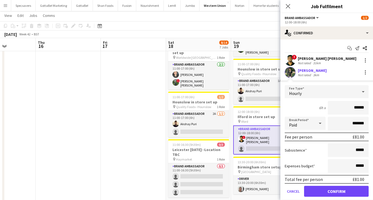
click at [328, 193] on button "Confirm" at bounding box center [336, 191] width 64 height 11
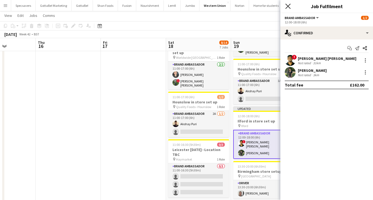
click at [289, 8] on icon "Close pop-in" at bounding box center [287, 6] width 5 height 5
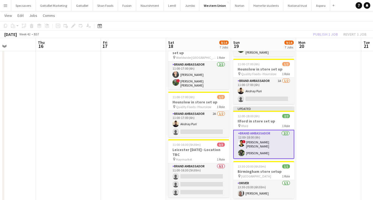
click at [334, 109] on app-date-cell at bounding box center [328, 35] width 65 height 386
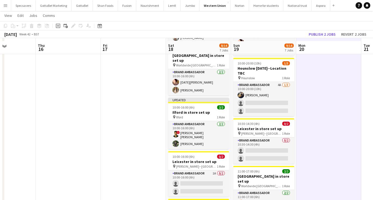
scroll to position [56, 0]
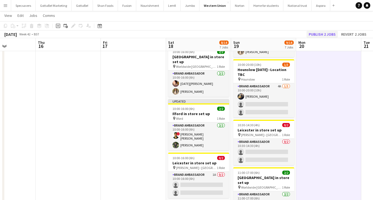
click at [324, 32] on button "Publish 2 jobs" at bounding box center [321, 34] width 31 height 7
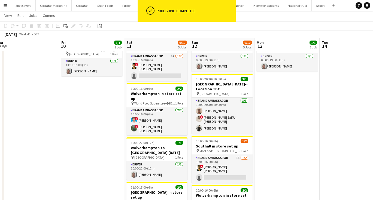
scroll to position [0, 171]
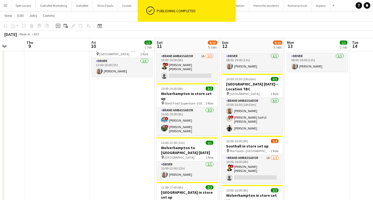
click at [310, 26] on app-toolbar "Copy Paste Paste Command V Paste with crew Command Shift V Paste linked Job [GE…" at bounding box center [186, 25] width 373 height 9
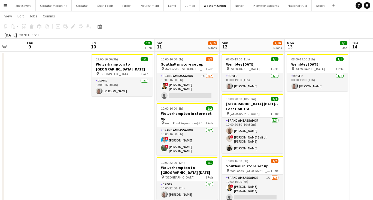
scroll to position [10, 0]
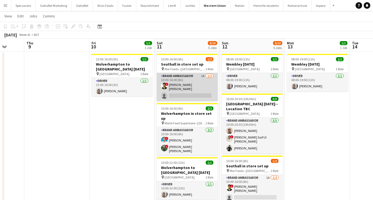
click at [172, 98] on app-card-role "Brand Ambassador 1A [DATE] 10:00-16:00 (6h) ! smit [PERSON_NAME] single-neutral…" at bounding box center [186, 87] width 61 height 28
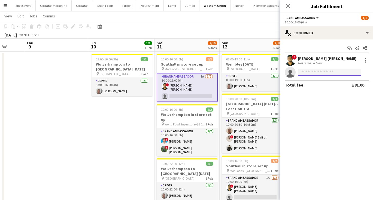
click at [314, 72] on input at bounding box center [328, 72] width 63 height 7
type input "****"
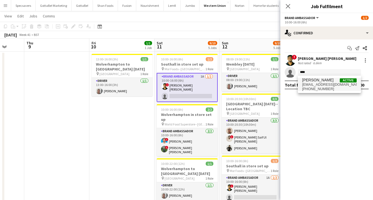
click at [336, 86] on span "mahichavda016@gmail.com" at bounding box center [329, 84] width 54 height 4
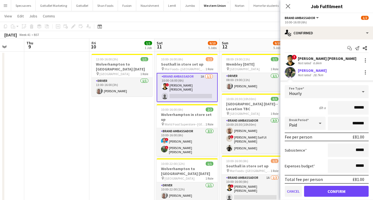
click at [299, 191] on button "Cancel" at bounding box center [292, 191] width 17 height 11
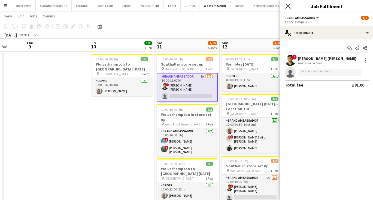
click at [287, 6] on icon "Close pop-in" at bounding box center [287, 6] width 5 height 5
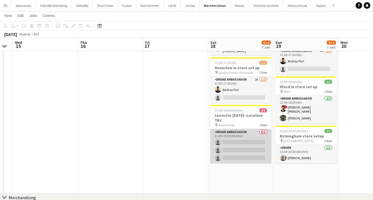
scroll to position [243, 0]
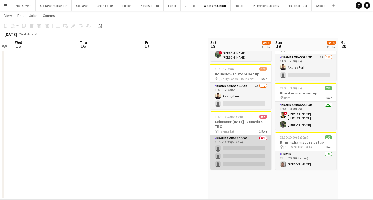
click at [255, 135] on app-card-role "Brand Ambassador 0/3 11:00-16:30 (5h30m) single-neutral-actions single-neutral-…" at bounding box center [240, 152] width 61 height 34
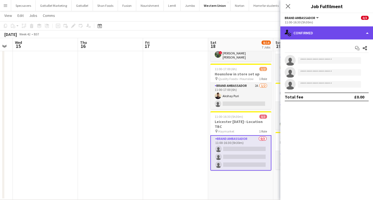
click at [317, 36] on div "single-neutral-actions-check-2 Confirmed" at bounding box center [326, 32] width 93 height 13
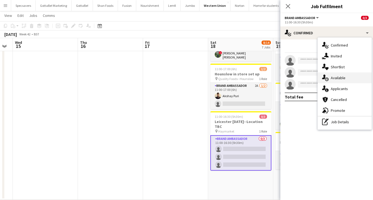
click at [336, 76] on span "Available" at bounding box center [337, 77] width 15 height 5
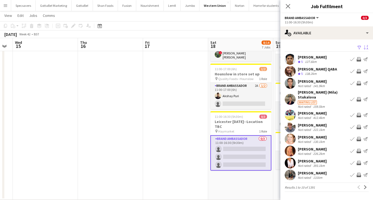
click at [367, 46] on app-icon "Sort asc" at bounding box center [365, 47] width 4 height 5
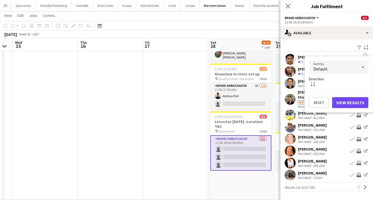
click at [359, 65] on div at bounding box center [362, 67] width 11 height 11
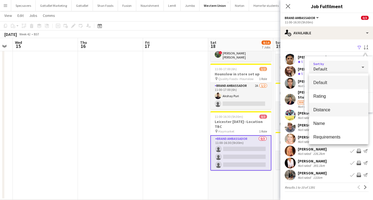
click at [335, 108] on span "Distance" at bounding box center [338, 109] width 51 height 5
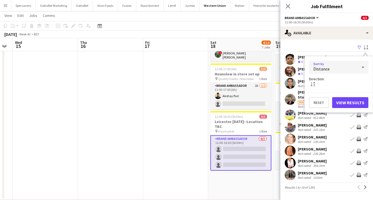
click at [346, 102] on button "View Results" at bounding box center [350, 102] width 36 height 11
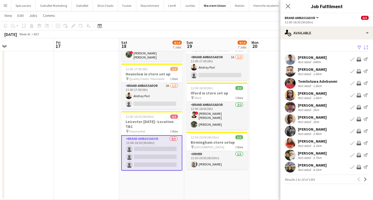
scroll to position [0, 141]
click at [363, 179] on app-icon "Next" at bounding box center [365, 179] width 4 height 4
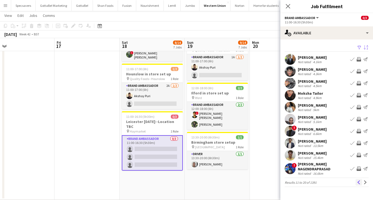
click at [360, 181] on button "Previous" at bounding box center [358, 182] width 7 height 7
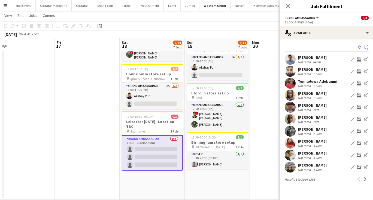
click at [334, 191] on mat-expansion-panel "users Available Filter Sort desc Chris Ferross Not rated 640m Book crew Invite …" at bounding box center [326, 119] width 93 height 161
click at [365, 181] on app-icon "Next" at bounding box center [365, 179] width 4 height 4
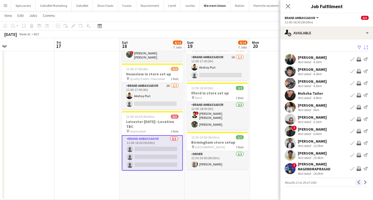
click at [359, 181] on app-icon "Previous" at bounding box center [359, 182] width 4 height 4
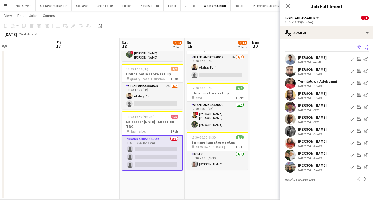
click at [318, 156] on div "3.7km" at bounding box center [317, 158] width 11 height 4
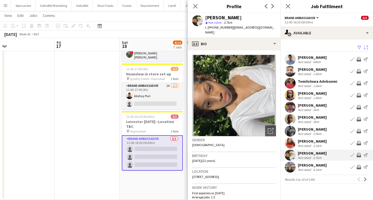
click at [306, 164] on div "[PERSON_NAME]" at bounding box center [311, 165] width 29 height 5
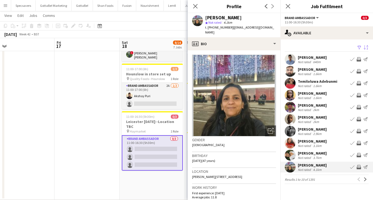
scroll to position [0, 0]
click at [363, 180] on app-icon "Next" at bounding box center [365, 179] width 4 height 4
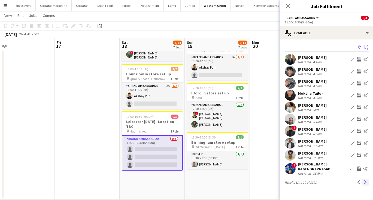
click at [363, 183] on app-icon "Next" at bounding box center [365, 182] width 4 height 4
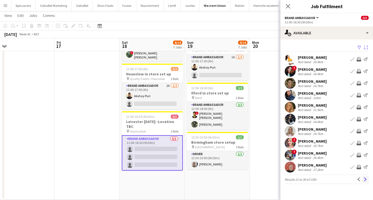
click at [364, 182] on button "Next" at bounding box center [365, 179] width 7 height 7
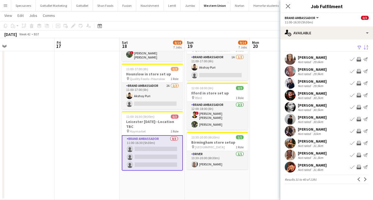
click at [8, 2] on button "Menu" at bounding box center [5, 5] width 11 height 11
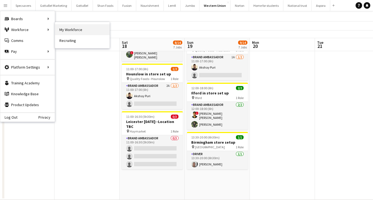
click at [73, 30] on link "My Workforce" at bounding box center [82, 29] width 54 height 11
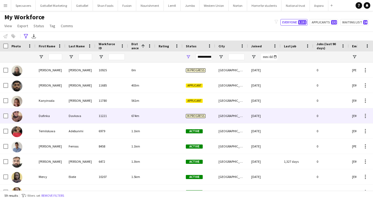
click at [159, 113] on div at bounding box center [168, 115] width 27 height 15
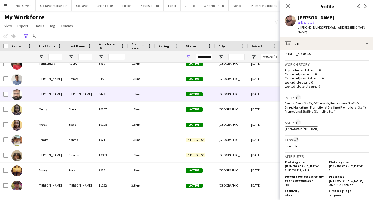
scroll to position [68, 0]
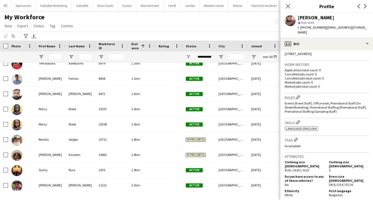
click at [234, 32] on div "**********" at bounding box center [186, 36] width 373 height 9
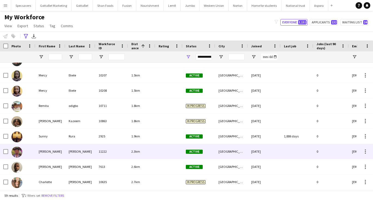
scroll to position [105, 0]
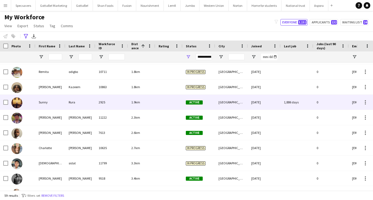
click at [236, 101] on div "[GEOGRAPHIC_DATA]" at bounding box center [231, 102] width 33 height 15
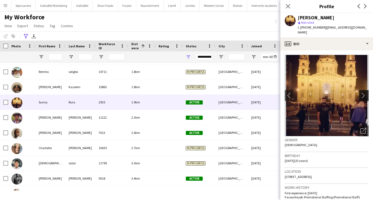
click at [364, 93] on button "chevron-right" at bounding box center [364, 95] width 11 height 11
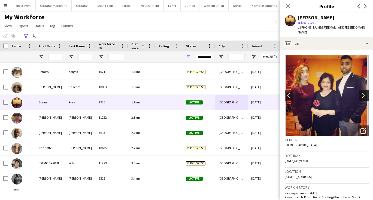
click at [364, 93] on button "chevron-right" at bounding box center [364, 95] width 11 height 11
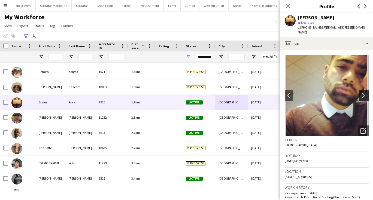
click at [364, 93] on button "chevron-right" at bounding box center [364, 95] width 11 height 11
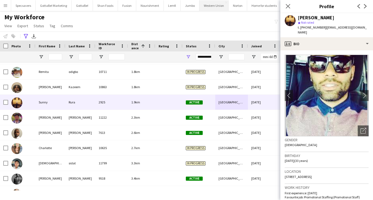
click at [209, 5] on button "Western Union Close" at bounding box center [213, 5] width 29 height 11
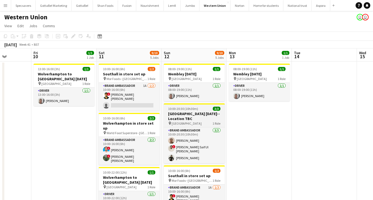
scroll to position [0, 165]
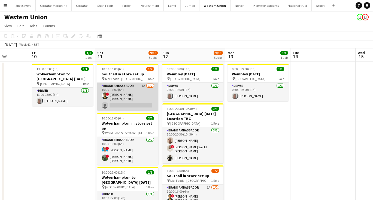
click at [121, 98] on app-card-role "Brand Ambassador 1A [DATE] 10:00-16:00 (6h) ! smit [PERSON_NAME] single-neutral…" at bounding box center [127, 97] width 61 height 28
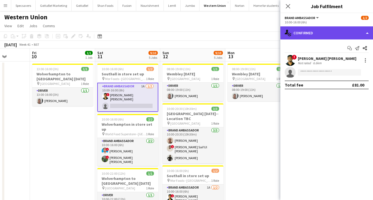
click at [331, 35] on div "single-neutral-actions-check-2 Confirmed" at bounding box center [326, 32] width 93 height 13
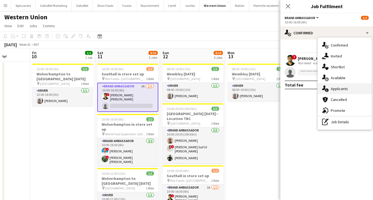
click at [345, 91] on span "Applicants" at bounding box center [338, 88] width 17 height 5
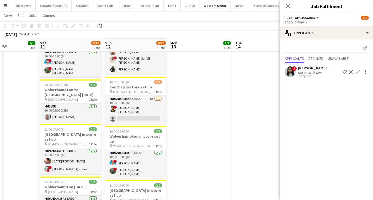
scroll to position [89, 0]
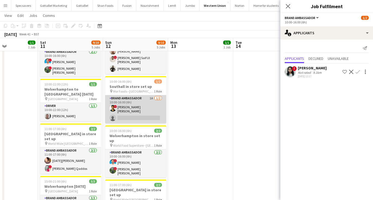
click at [157, 106] on app-card-role "Brand Ambassador 1A [DATE] 10:00-16:00 (6h) ! smit [PERSON_NAME] single-neutral…" at bounding box center [135, 109] width 61 height 28
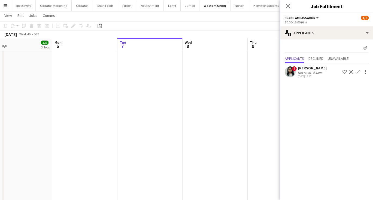
scroll to position [0, 130]
click at [161, 88] on app-date-cell at bounding box center [163, 55] width 65 height 382
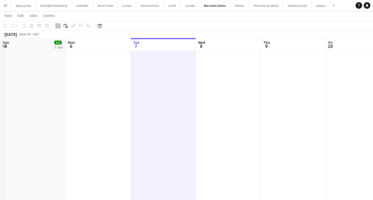
click at [56, 25] on icon "Add job" at bounding box center [58, 26] width 4 height 4
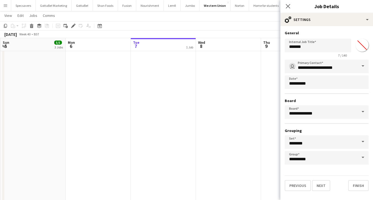
click at [203, 70] on app-date-cell at bounding box center [228, 55] width 65 height 382
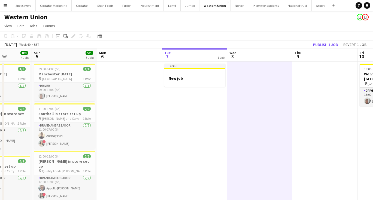
scroll to position [0, 142]
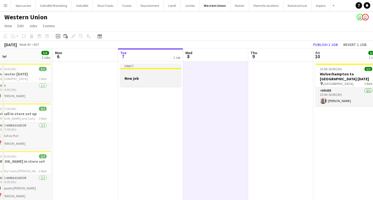
click at [154, 75] on div at bounding box center [150, 73] width 61 height 4
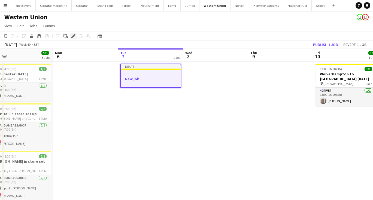
click at [73, 37] on icon at bounding box center [73, 36] width 3 height 3
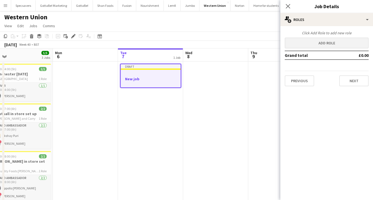
click at [301, 44] on button "Add role" at bounding box center [326, 43] width 84 height 11
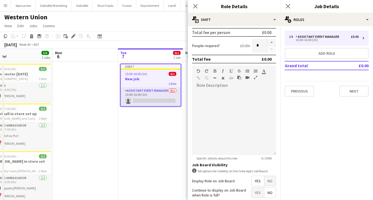
scroll to position [146, 0]
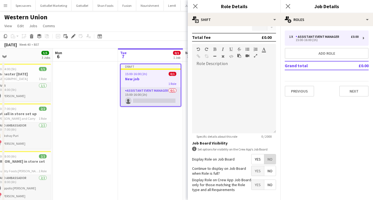
click at [269, 159] on span "No" at bounding box center [269, 159] width 11 height 10
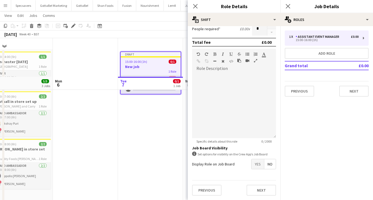
scroll to position [116, 0]
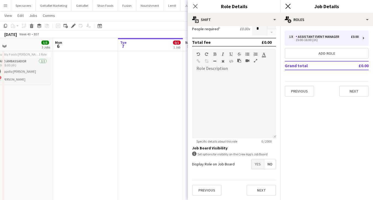
click at [287, 8] on icon "Close pop-in" at bounding box center [287, 6] width 5 height 5
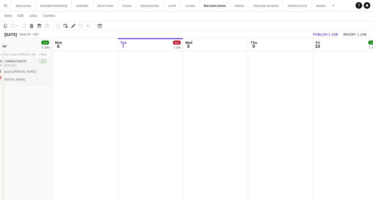
click at [275, 96] on app-date-cell at bounding box center [280, 136] width 65 height 382
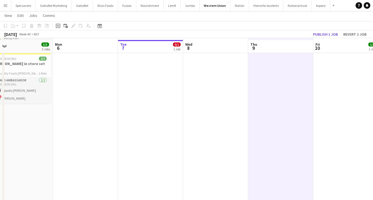
scroll to position [86, 0]
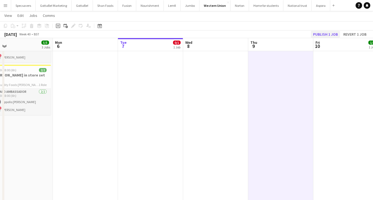
click at [320, 33] on button "Publish 1 job" at bounding box center [325, 34] width 29 height 7
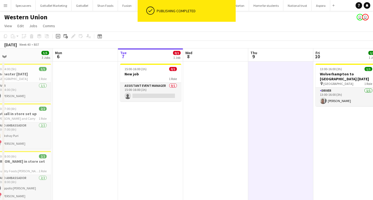
scroll to position [0, 0]
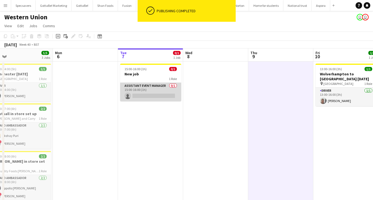
click at [145, 91] on app-card-role "Assistant Event Manager 0/1 15:00-16:00 (1h) single-neutral-actions" at bounding box center [150, 92] width 61 height 19
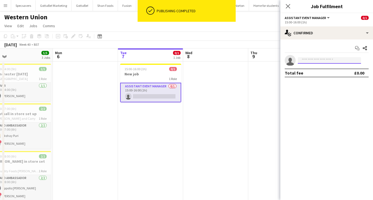
click at [315, 62] on input at bounding box center [328, 60] width 63 height 7
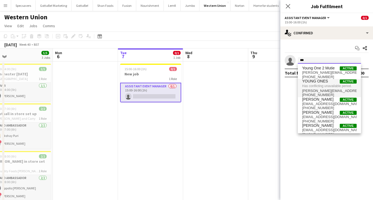
type input "***"
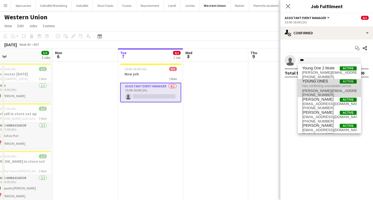
click at [336, 85] on span "Has conflicting unavailable period." at bounding box center [329, 86] width 54 height 5
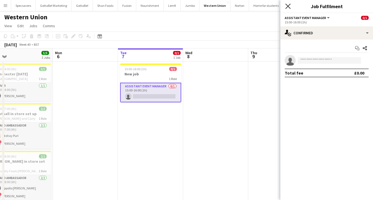
click at [287, 8] on icon "Close pop-in" at bounding box center [287, 6] width 5 height 5
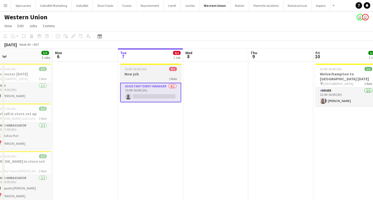
click at [172, 72] on h3 "New job" at bounding box center [150, 74] width 61 height 5
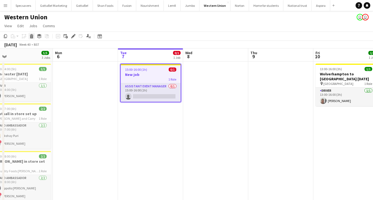
click at [30, 37] on icon "Delete" at bounding box center [31, 36] width 4 height 4
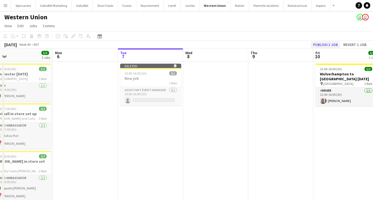
click at [330, 45] on button "Publish 1 job" at bounding box center [325, 44] width 29 height 7
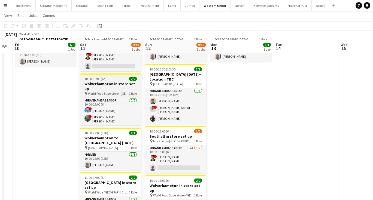
scroll to position [41, 0]
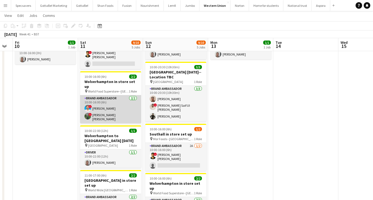
click at [95, 100] on app-card-role "Brand Ambassador 2/2 10:00-16:00 (6h) ! Hassan Muhammad ! Muhammad Ahmad Asad" at bounding box center [110, 109] width 61 height 28
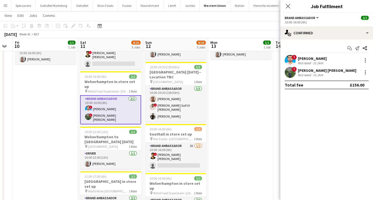
click at [326, 58] on div "[PERSON_NAME]" at bounding box center [311, 58] width 29 height 5
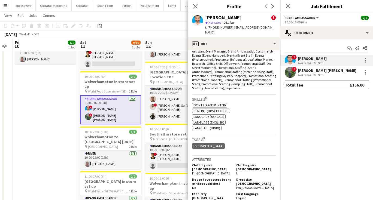
scroll to position [245, 0]
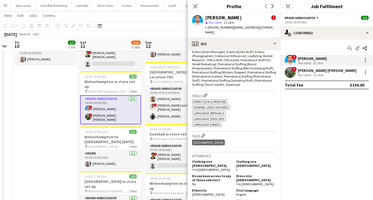
click at [325, 70] on div "[PERSON_NAME] [PERSON_NAME]" at bounding box center [326, 70] width 59 height 5
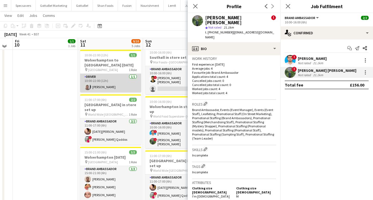
scroll to position [118, 0]
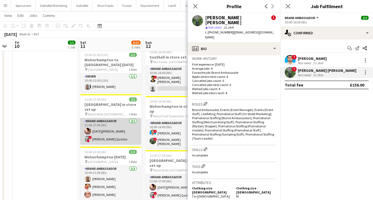
click at [102, 124] on app-card-role "Brand Ambassador 2/2 11:00-17:00 (6h) Raja Ali ! Momna Qaddos" at bounding box center [110, 131] width 61 height 26
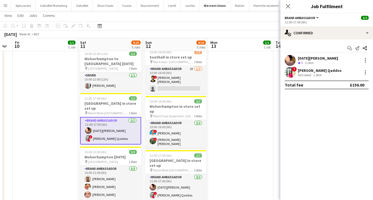
click at [304, 56] on div "[DATE][PERSON_NAME]" at bounding box center [317, 58] width 40 height 5
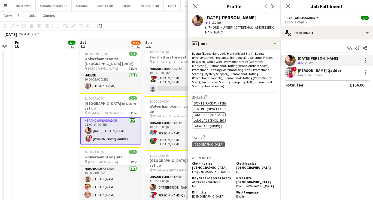
scroll to position [189, 0]
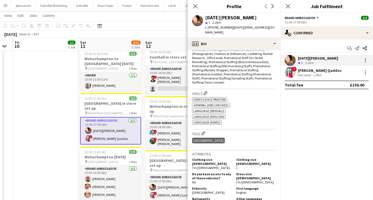
click at [311, 68] on div "[PERSON_NAME] Qaddos" at bounding box center [319, 70] width 44 height 5
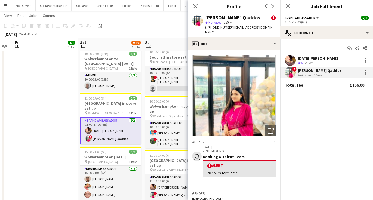
scroll to position [0, 0]
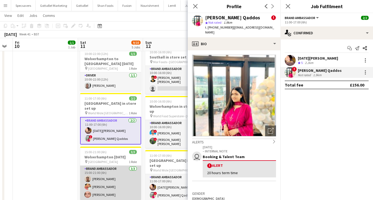
click at [106, 176] on app-card-role "Brand Ambassador 3/3 15:00-21:00 (6h) Ayaan Ahmad Kiran Bains Chaz Sehmi" at bounding box center [110, 183] width 61 height 34
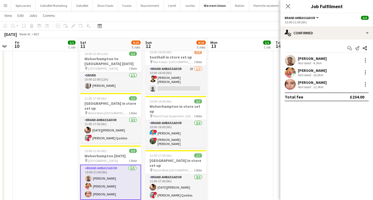
click at [317, 62] on div "4.2km" at bounding box center [317, 63] width 11 height 4
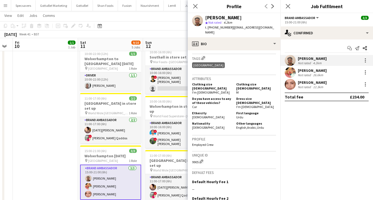
scroll to position [256, 0]
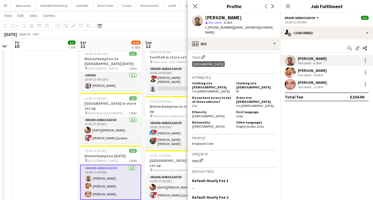
click at [303, 75] on div "Not rated" at bounding box center [304, 75] width 14 height 4
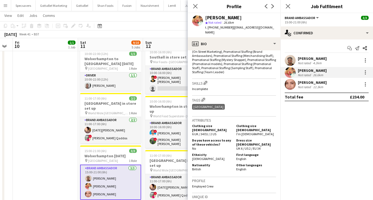
scroll to position [207, 0]
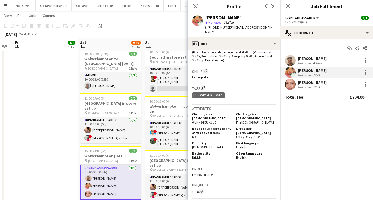
click at [322, 87] on div "12.3km" at bounding box center [318, 87] width 12 height 4
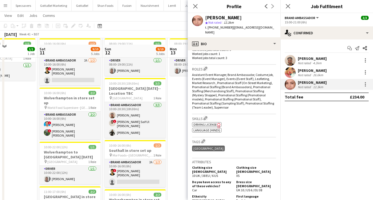
scroll to position [23, 0]
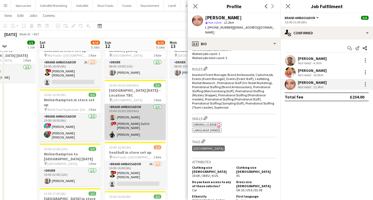
click at [139, 123] on app-card-role "Brand Ambassador 3/3 10:00-20:30 (10h30m) Ayaan Ahmad ! Mohammad Saif Ul Hassan…" at bounding box center [135, 122] width 61 height 36
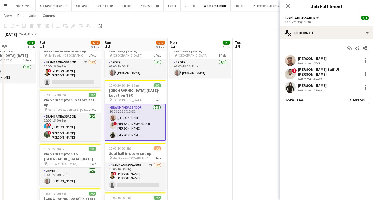
click at [323, 69] on div "[PERSON_NAME] Saif Ul [PERSON_NAME]" at bounding box center [328, 72] width 62 height 10
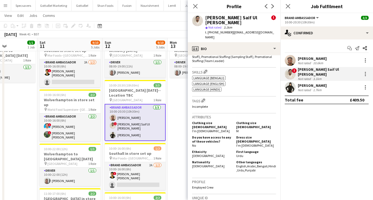
scroll to position [275, 0]
click at [298, 84] on div "[PERSON_NAME]" at bounding box center [311, 85] width 29 height 5
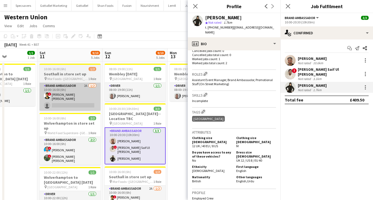
scroll to position [0, 0]
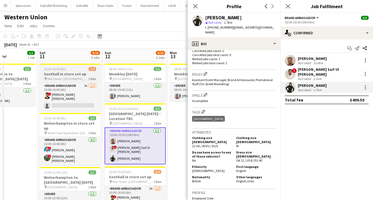
click at [64, 70] on span "10:00-16:00 (6h)" at bounding box center [55, 69] width 22 height 4
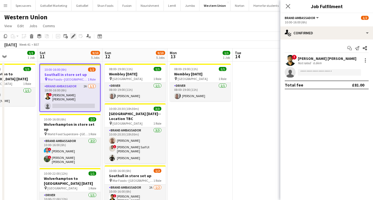
click at [72, 36] on icon "Edit" at bounding box center [73, 36] width 4 height 4
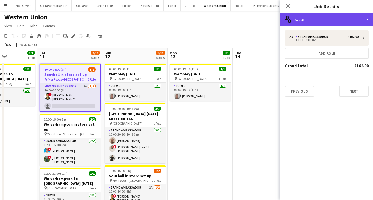
click at [316, 21] on div "multiple-users-add Roles" at bounding box center [326, 19] width 93 height 13
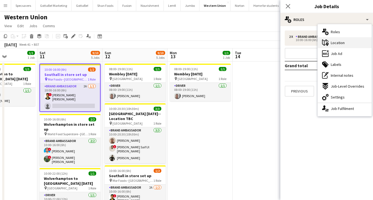
click at [330, 44] on div "maps-pin-1 Location" at bounding box center [344, 42] width 54 height 11
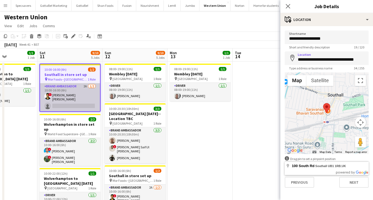
click at [75, 104] on app-card-role "Brand Ambassador 2A 1/2 10:00-16:00 (6h) ! smit patel single-neutral-actions" at bounding box center [70, 97] width 60 height 28
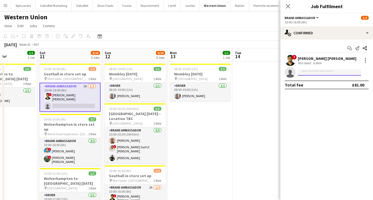
click at [309, 71] on input at bounding box center [328, 72] width 63 height 7
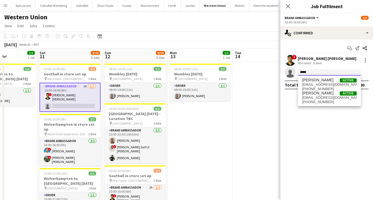
type input "*****"
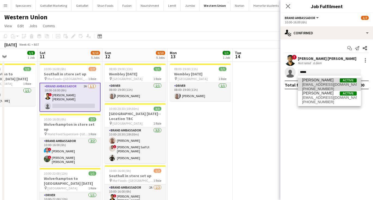
drag, startPoint x: 309, startPoint y: 75, endPoint x: 330, endPoint y: 85, distance: 22.6
click at [330, 85] on span "usmanghazanfar@yandex.com" at bounding box center [329, 84] width 54 height 4
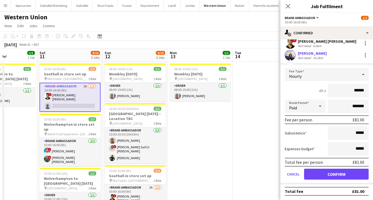
scroll to position [17, 0]
click at [335, 176] on button "Confirm" at bounding box center [336, 174] width 64 height 11
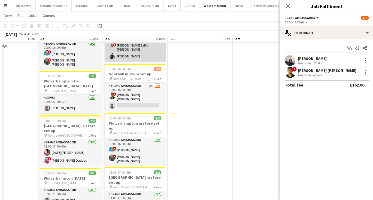
scroll to position [81, 0]
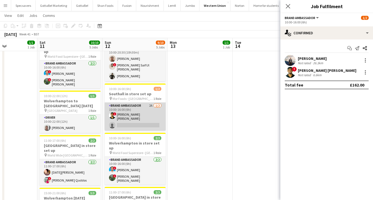
click at [136, 120] on app-card-role "Brand Ambassador 2A 1/2 10:00-16:00 (6h) ! smit patel single-neutral-actions" at bounding box center [135, 117] width 61 height 28
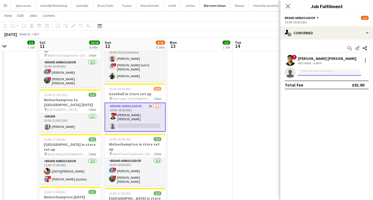
click at [330, 73] on input at bounding box center [328, 72] width 63 height 7
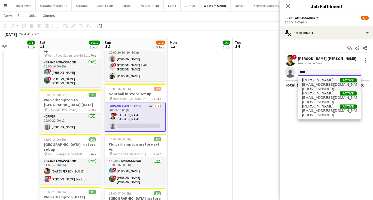
type input "****"
click at [328, 79] on span "Usman Ghazanfar" at bounding box center [317, 80] width 31 height 5
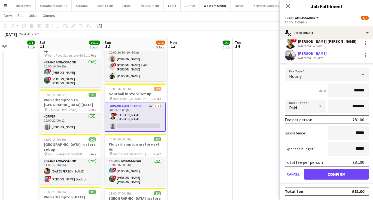
scroll to position [17, 0]
click at [328, 171] on button "Confirm" at bounding box center [336, 174] width 64 height 11
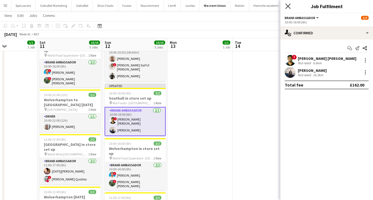
click at [288, 6] on icon at bounding box center [287, 6] width 5 height 5
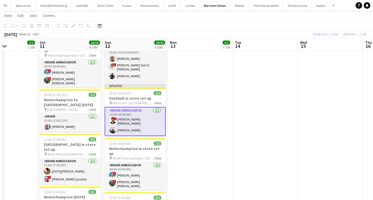
click at [262, 86] on app-date-cell at bounding box center [264, 171] width 65 height 382
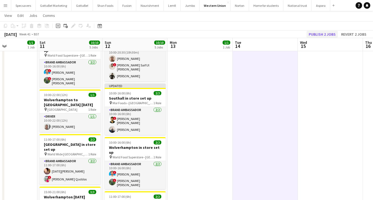
click at [316, 36] on button "Publish 2 jobs" at bounding box center [321, 34] width 31 height 7
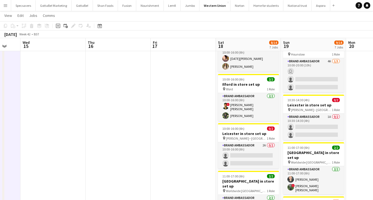
scroll to position [0, 195]
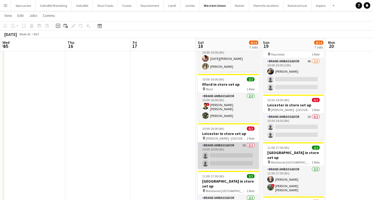
click at [210, 143] on app-card-role "Brand Ambassador 2A 0/2 10:00-16:00 (6h) single-neutral-actions single-neutral-…" at bounding box center [228, 155] width 61 height 26
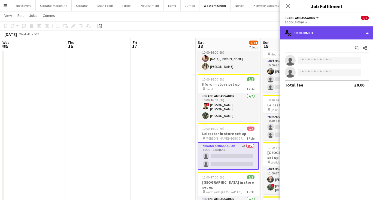
click at [322, 33] on div "single-neutral-actions-check-2 Confirmed" at bounding box center [326, 32] width 93 height 13
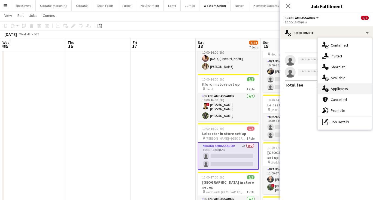
click at [339, 87] on span "Applicants" at bounding box center [338, 88] width 17 height 5
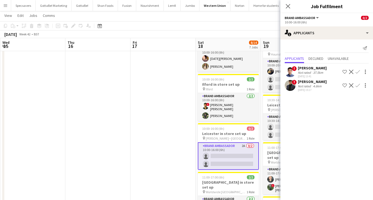
click at [357, 87] on app-icon "Confirm" at bounding box center [357, 85] width 4 height 4
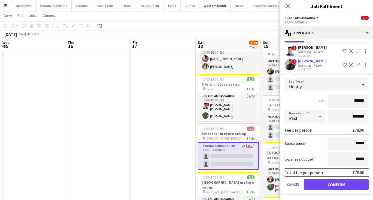
scroll to position [21, 0]
click at [347, 187] on button "Confirm" at bounding box center [336, 184] width 64 height 11
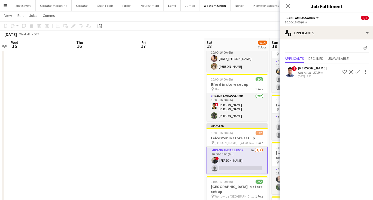
scroll to position [0, 213]
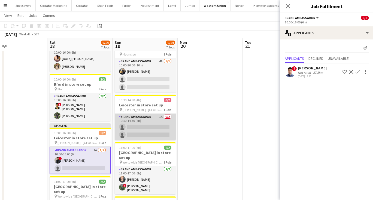
click at [145, 117] on app-card-role "Brand Ambassador 1A 0/2 10:30-14:30 (4h) single-neutral-actions single-neutral-…" at bounding box center [145, 127] width 61 height 26
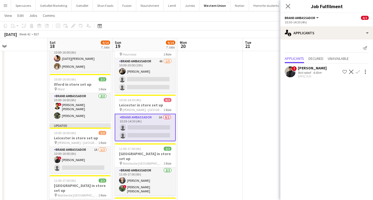
click at [358, 72] on app-icon "Confirm" at bounding box center [357, 72] width 4 height 4
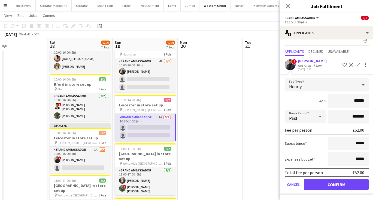
scroll to position [7, 0]
click at [341, 185] on button "Confirm" at bounding box center [336, 184] width 64 height 11
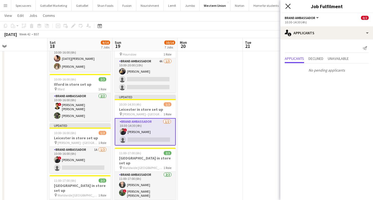
click at [289, 8] on icon at bounding box center [287, 6] width 5 height 5
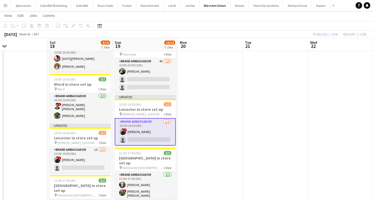
click at [202, 139] on app-date-cell at bounding box center [209, 173] width 65 height 386
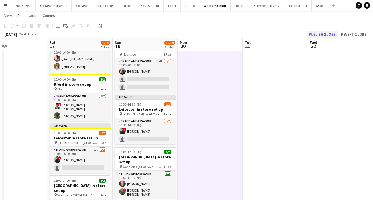
click at [323, 34] on button "Publish 2 jobs" at bounding box center [321, 34] width 31 height 7
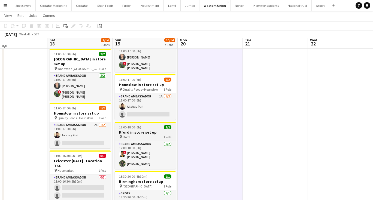
scroll to position [204, 0]
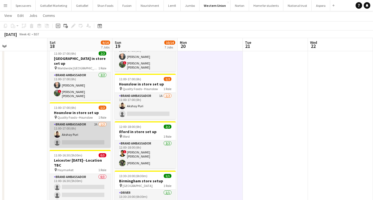
click at [92, 121] on app-card-role "Brand Ambassador 2A [DATE] 11:00-17:00 (6h) [PERSON_NAME] single-neutral-actions" at bounding box center [80, 134] width 61 height 26
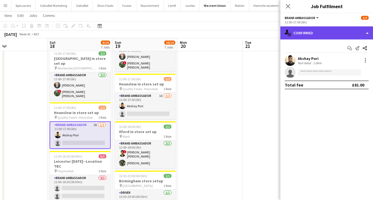
click at [313, 34] on div "single-neutral-actions-check-2 Confirmed" at bounding box center [326, 32] width 93 height 13
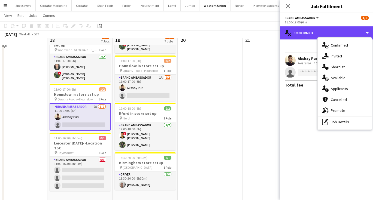
scroll to position [215, 0]
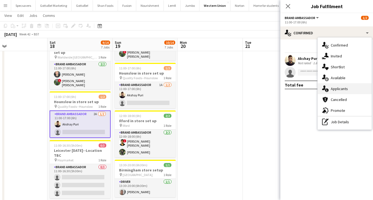
click at [345, 88] on span "Applicants" at bounding box center [338, 88] width 17 height 5
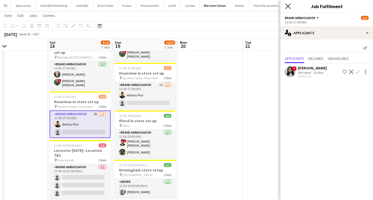
click at [286, 7] on icon "Close pop-in" at bounding box center [287, 6] width 5 height 5
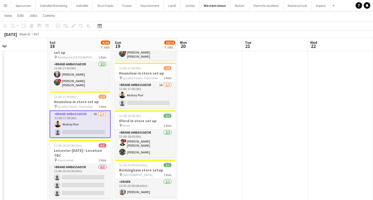
click at [204, 104] on app-date-cell at bounding box center [209, 37] width 65 height 382
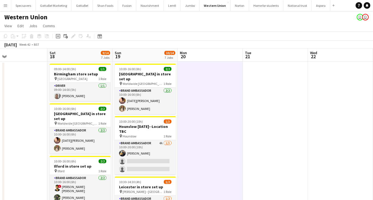
scroll to position [0, 0]
click at [316, 8] on button "Aspora Close" at bounding box center [320, 5] width 19 height 11
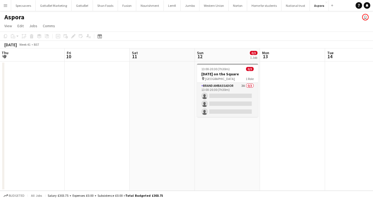
scroll to position [0, 233]
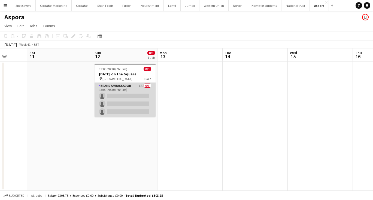
click at [116, 85] on app-card-role "Brand Ambassador 3A 0/3 13:00-20:30 (7h30m) single-neutral-actions single-neutr…" at bounding box center [124, 100] width 61 height 34
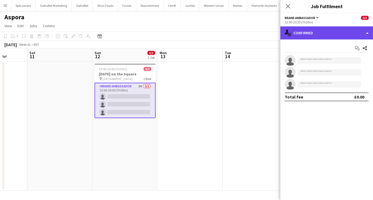
click at [334, 33] on div "single-neutral-actions-check-2 Confirmed" at bounding box center [326, 32] width 93 height 13
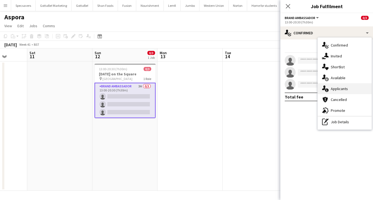
click at [352, 87] on div "single-neutral-actions-information Applicants" at bounding box center [344, 88] width 54 height 11
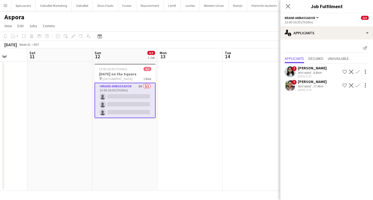
click at [358, 72] on app-icon "Confirm" at bounding box center [357, 72] width 4 height 4
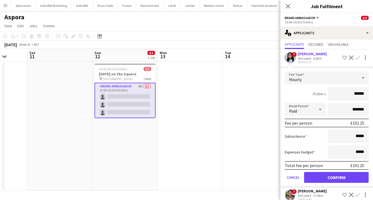
scroll to position [14, 0]
click at [336, 179] on button "Confirm" at bounding box center [336, 177] width 64 height 11
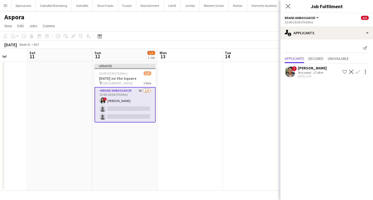
click at [257, 84] on app-date-cell at bounding box center [254, 126] width 65 height 129
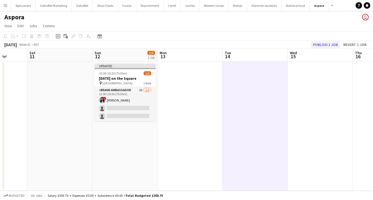
click at [331, 44] on button "Publish 1 job" at bounding box center [325, 44] width 29 height 7
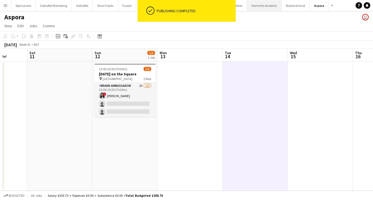
click at [261, 4] on button "Home for students Close" at bounding box center [264, 5] width 34 height 11
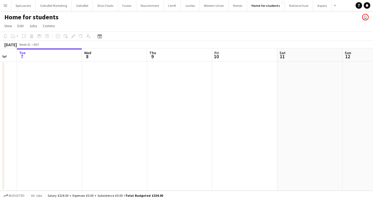
scroll to position [0, 155]
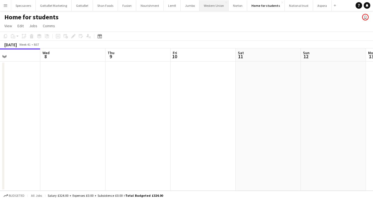
click at [207, 7] on button "Western Union Close" at bounding box center [213, 5] width 29 height 11
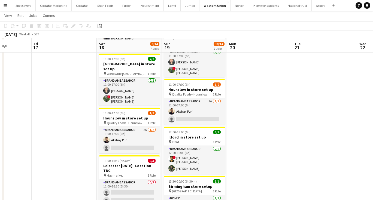
scroll to position [204, 0]
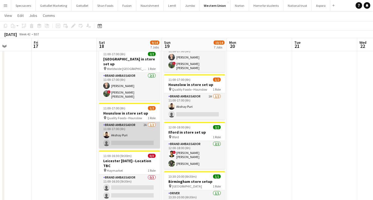
click at [115, 127] on app-card-role "Brand Ambassador 2A [DATE] 11:00-17:00 (6h) [PERSON_NAME] single-neutral-actions" at bounding box center [129, 135] width 61 height 26
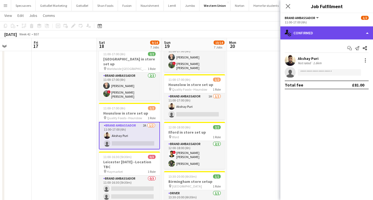
click at [349, 33] on div "single-neutral-actions-check-2 Confirmed" at bounding box center [326, 32] width 93 height 13
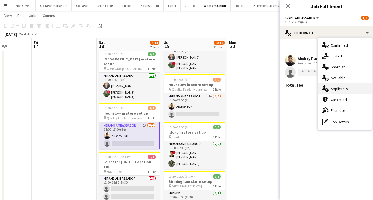
click at [353, 90] on div "single-neutral-actions-information Applicants" at bounding box center [344, 88] width 54 height 11
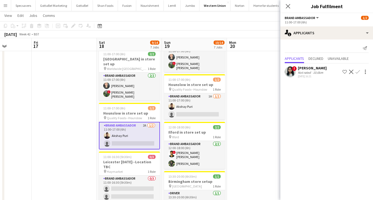
click at [357, 70] on app-icon "Confirm" at bounding box center [357, 72] width 4 height 4
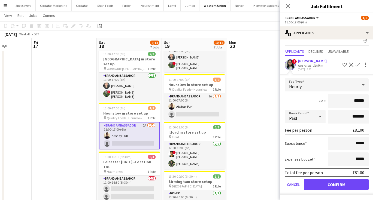
scroll to position [7, 0]
click at [346, 184] on button "Confirm" at bounding box center [336, 184] width 64 height 11
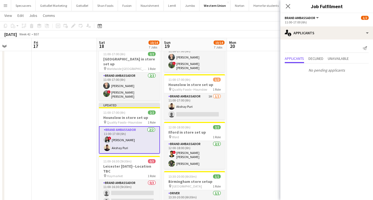
scroll to position [0, 0]
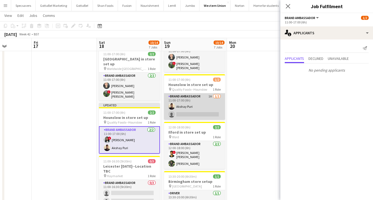
click at [194, 94] on app-card-role "Brand Ambassador 1A [DATE] 11:00-17:00 (6h) [PERSON_NAME] single-neutral-actions" at bounding box center [194, 106] width 61 height 26
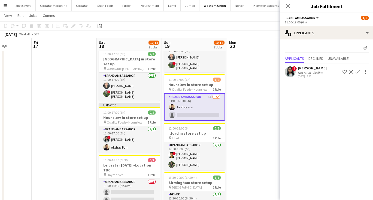
click at [356, 71] on app-icon "Confirm" at bounding box center [357, 72] width 4 height 4
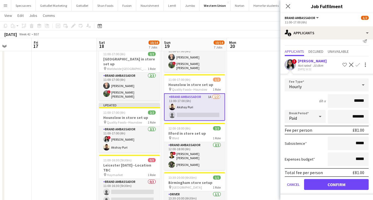
scroll to position [7, 0]
click at [331, 183] on button "Confirm" at bounding box center [336, 184] width 64 height 11
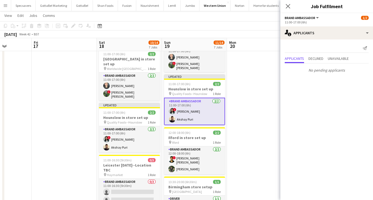
scroll to position [0, 0]
click at [288, 7] on icon "Close pop-in" at bounding box center [287, 6] width 5 height 5
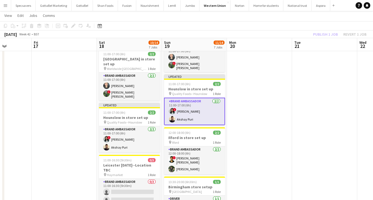
click at [260, 131] on app-date-cell at bounding box center [259, 50] width 65 height 386
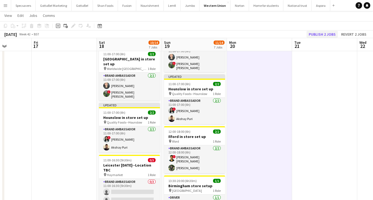
click at [326, 35] on button "Publish 2 jobs" at bounding box center [321, 34] width 31 height 7
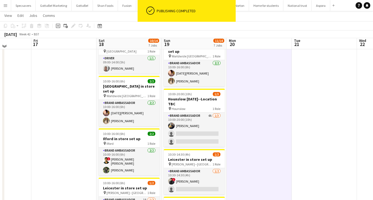
scroll to position [25, 0]
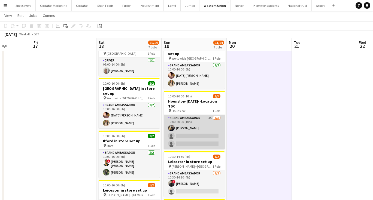
click at [181, 122] on app-card-role "Brand Ambassador 4A [DATE] 10:00-20:00 (10h) [PERSON_NAME] single-neutral-actio…" at bounding box center [194, 132] width 61 height 34
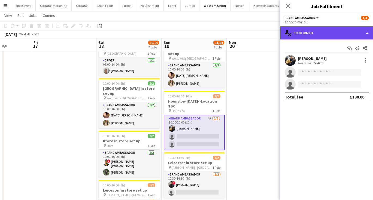
click at [328, 33] on div "single-neutral-actions-check-2 Confirmed" at bounding box center [326, 32] width 93 height 13
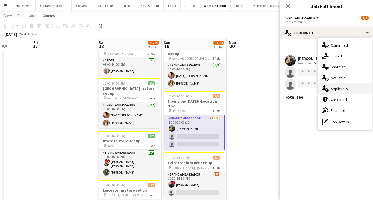
click at [341, 88] on span "Applicants" at bounding box center [338, 88] width 17 height 5
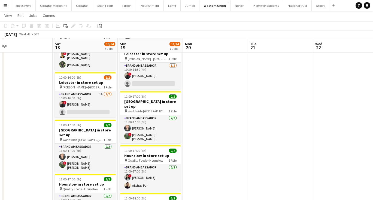
scroll to position [136, 0]
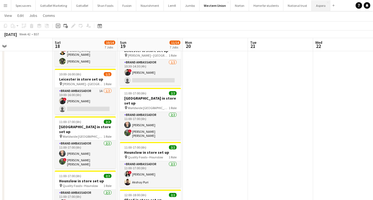
click at [312, 5] on button "Aspora Close" at bounding box center [320, 5] width 19 height 11
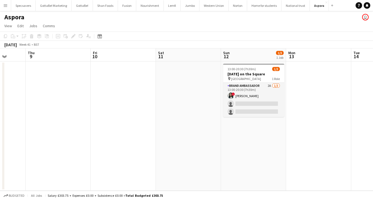
scroll to position [0, 215]
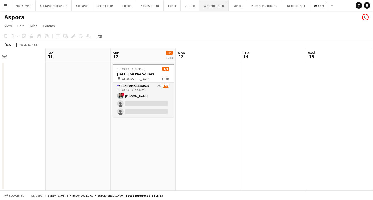
click at [207, 5] on button "Western Union Close" at bounding box center [213, 5] width 29 height 11
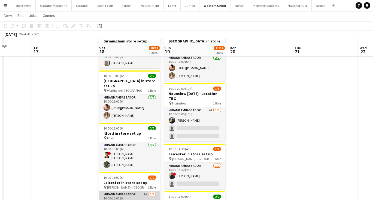
scroll to position [29, 0]
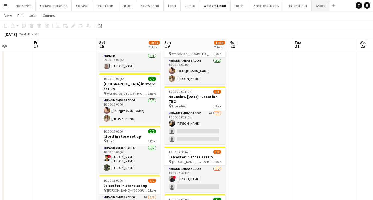
click at [312, 4] on button "Aspora Close" at bounding box center [320, 5] width 19 height 11
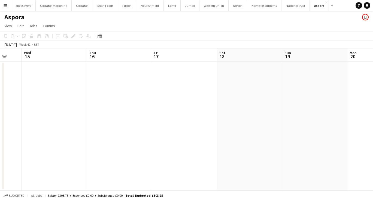
scroll to position [0, 174]
click at [249, 88] on app-date-cell at bounding box center [248, 126] width 65 height 129
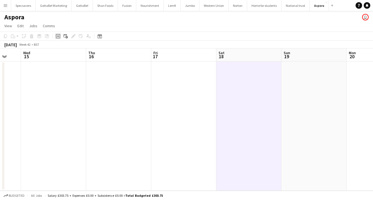
click at [57, 34] on icon "Add job" at bounding box center [58, 36] width 4 height 4
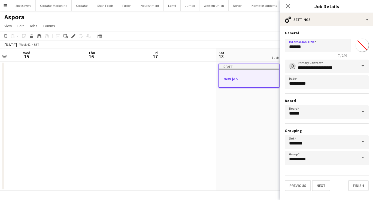
drag, startPoint x: 310, startPoint y: 48, endPoint x: 281, endPoint y: 47, distance: 29.2
click at [281, 47] on form "**********" at bounding box center [326, 110] width 93 height 161
type input "**********"
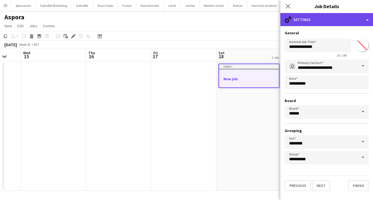
click at [321, 19] on div "cog-double-3 Settings" at bounding box center [326, 19] width 93 height 13
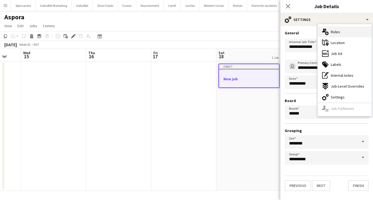
click at [337, 31] on span "Roles" at bounding box center [334, 31] width 9 height 5
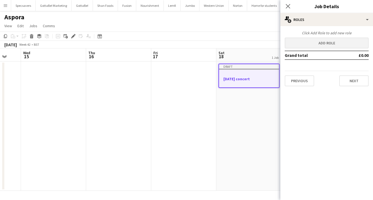
click at [322, 44] on button "Add role" at bounding box center [326, 43] width 84 height 11
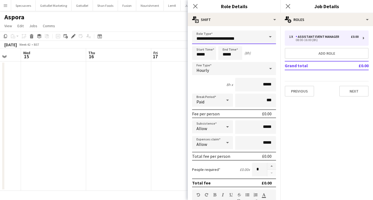
click at [231, 43] on input "**********" at bounding box center [234, 37] width 84 height 14
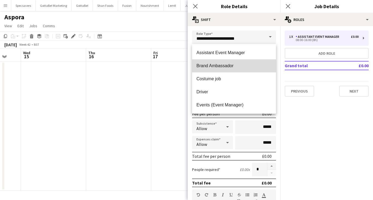
click at [230, 66] on span "Brand Ambassador" at bounding box center [233, 65] width 75 height 5
type input "**********"
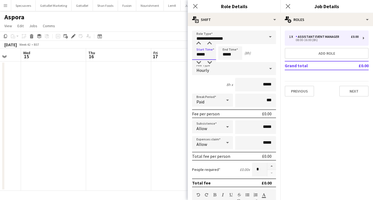
drag, startPoint x: 209, startPoint y: 56, endPoint x: 195, endPoint y: 56, distance: 13.3
click at [195, 56] on input "*****" at bounding box center [204, 53] width 24 height 14
type input "*****"
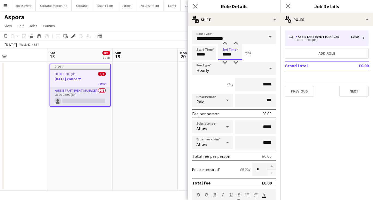
scroll to position [0, 0]
click at [264, 85] on input "*****" at bounding box center [255, 85] width 41 height 14
type input "******"
click at [265, 101] on input "***" at bounding box center [255, 101] width 41 height 14
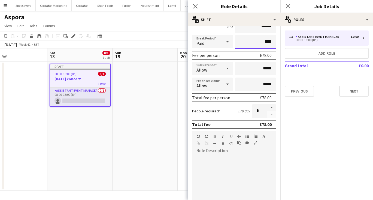
scroll to position [60, 0]
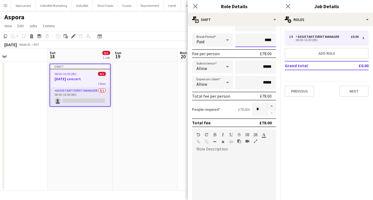
type input "****"
click at [245, 159] on div at bounding box center [234, 185] width 84 height 65
click at [155, 40] on app-toolbar "Copy Paste Paste Command V Paste with crew Command Shift V Paste linked Job [GE…" at bounding box center [186, 36] width 373 height 9
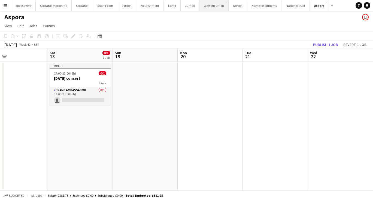
click at [212, 8] on button "Western Union Close" at bounding box center [213, 5] width 29 height 11
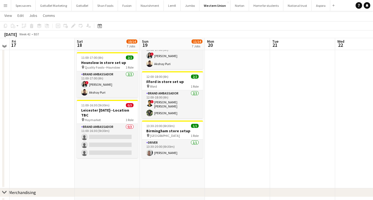
scroll to position [255, 0]
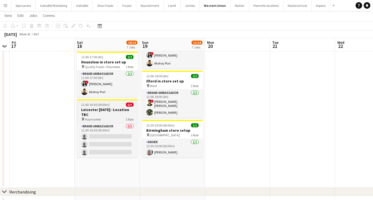
click at [99, 103] on span "11:00-16:30 (5h30m)" at bounding box center [95, 105] width 28 height 4
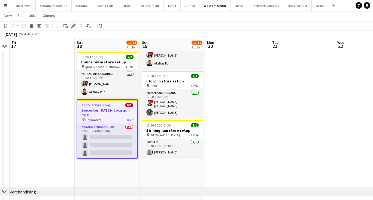
click at [72, 23] on div "Edit" at bounding box center [73, 26] width 7 height 7
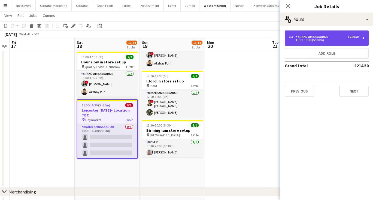
click at [325, 38] on div "Brand Ambassador" at bounding box center [312, 37] width 35 height 4
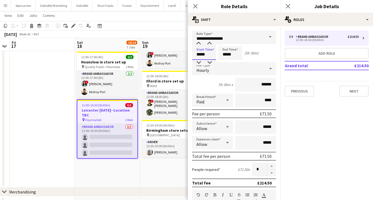
drag, startPoint x: 207, startPoint y: 53, endPoint x: 202, endPoint y: 54, distance: 4.6
click at [202, 54] on input "*****" at bounding box center [204, 53] width 24 height 14
click at [205, 55] on input "*****" at bounding box center [204, 53] width 24 height 14
drag, startPoint x: 208, startPoint y: 55, endPoint x: 193, endPoint y: 55, distance: 14.4
click at [193, 55] on input "*****" at bounding box center [204, 53] width 24 height 14
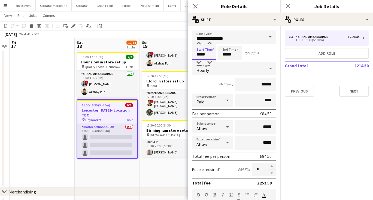
type input "*****"
click at [288, 5] on icon "Close pop-in" at bounding box center [287, 6] width 5 height 5
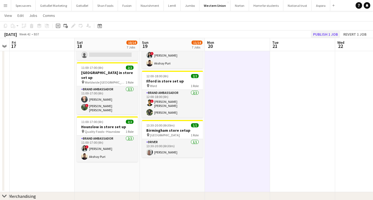
click at [325, 35] on button "Publish 1 job" at bounding box center [325, 34] width 29 height 7
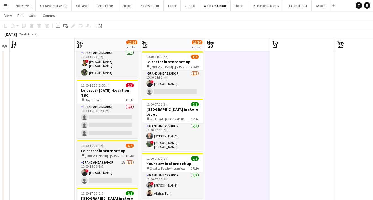
scroll to position [125, 0]
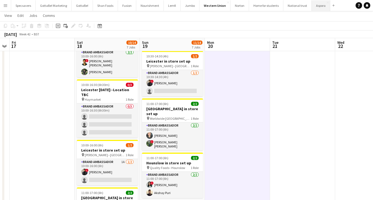
click at [315, 8] on button "Aspora Close" at bounding box center [320, 5] width 19 height 11
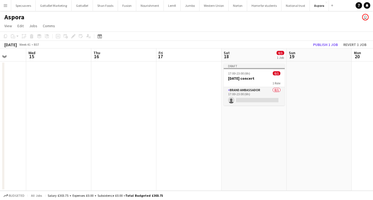
scroll to position [0, 202]
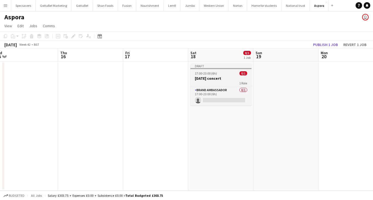
click at [224, 87] on app-job-card "Draft 17:00-23:00 (6h) 0/1 Diwali concert 1 Role Brand Ambassador 0/1 17:00-23:…" at bounding box center [220, 85] width 61 height 42
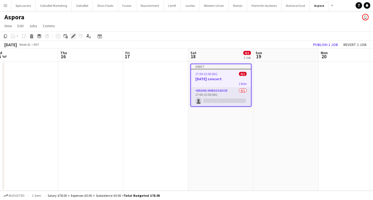
click at [74, 36] on icon at bounding box center [73, 36] width 3 height 3
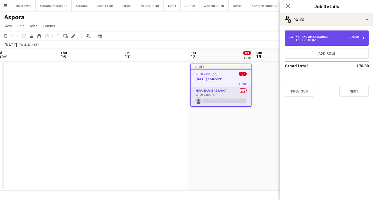
click at [331, 34] on div "1 x Brand Ambassador £78.00 17:00-23:00 (6h)" at bounding box center [326, 37] width 84 height 15
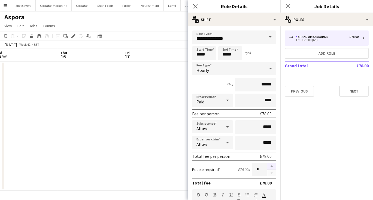
click at [271, 164] on button "button" at bounding box center [271, 166] width 9 height 7
type input "*"
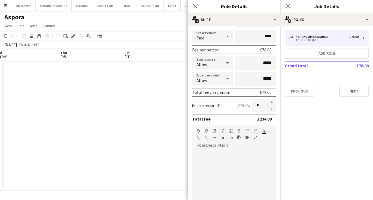
scroll to position [82, 0]
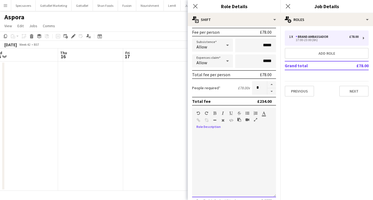
click at [232, 139] on div at bounding box center [234, 164] width 84 height 65
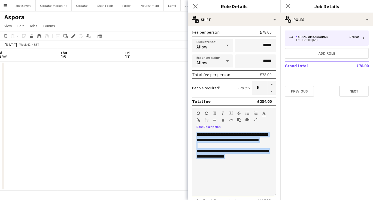
copy div "**********"
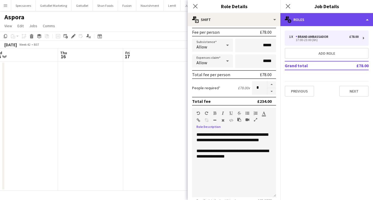
click at [311, 19] on div "multiple-users-add Roles" at bounding box center [326, 19] width 93 height 13
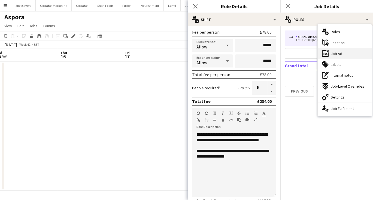
click at [331, 55] on span "Job Ad" at bounding box center [335, 53] width 11 height 5
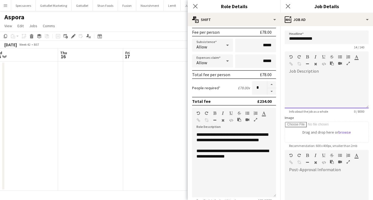
click at [309, 87] on div at bounding box center [326, 92] width 84 height 33
paste div
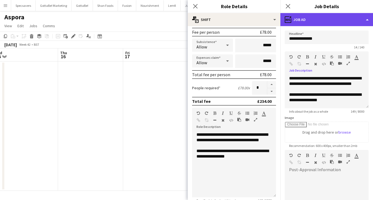
click at [321, 16] on div "ads-window Job Ad" at bounding box center [326, 19] width 93 height 13
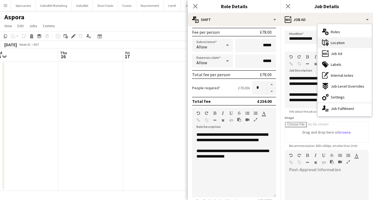
click at [331, 42] on span "Location" at bounding box center [337, 42] width 14 height 5
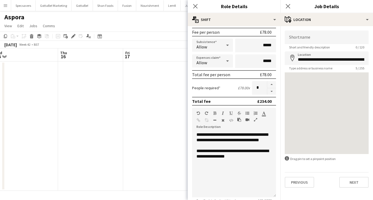
type input "**********"
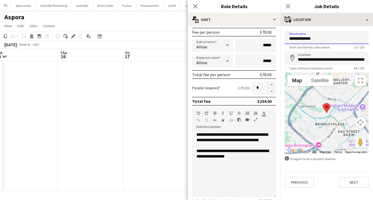
type input "**********"
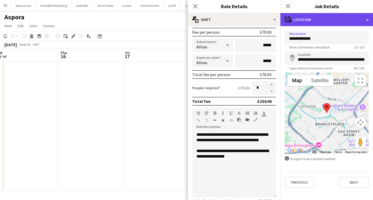
click at [336, 22] on div "maps-pin-1 Location" at bounding box center [326, 19] width 93 height 13
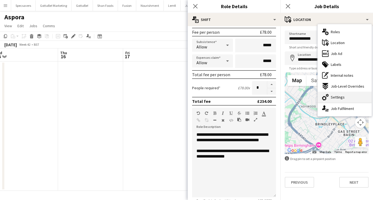
click at [339, 97] on span "Settings" at bounding box center [337, 97] width 14 height 5
type input "*******"
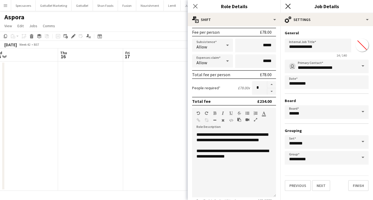
click at [287, 5] on icon at bounding box center [287, 6] width 5 height 5
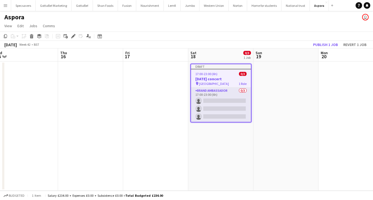
click at [225, 75] on div "17:00-23:00 (6h) 0/3" at bounding box center [221, 74] width 60 height 4
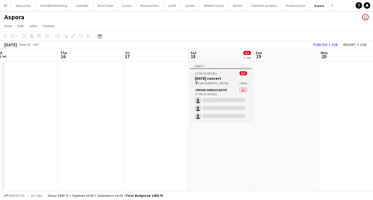
click at [212, 76] on h3 "Diwali concert" at bounding box center [220, 78] width 61 height 5
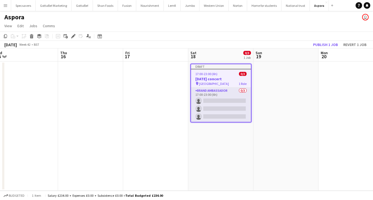
click at [69, 37] on div "Add job Add linked Job Edit Edit linked Job Applicants" at bounding box center [71, 36] width 42 height 7
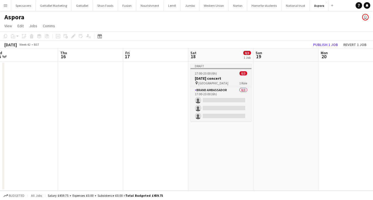
click at [218, 74] on div "17:00-23:00 (6h) 0/3" at bounding box center [220, 73] width 61 height 4
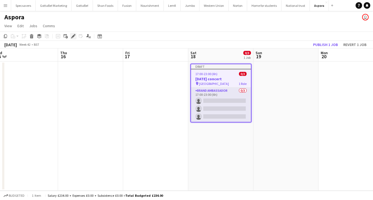
click at [72, 34] on icon "Edit" at bounding box center [73, 36] width 4 height 4
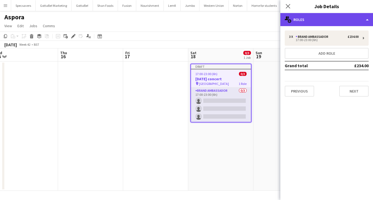
click at [339, 24] on div "multiple-users-add Roles" at bounding box center [326, 19] width 93 height 13
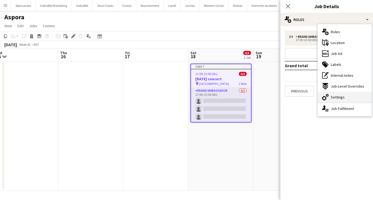
click at [340, 99] on span "Settings" at bounding box center [337, 97] width 14 height 5
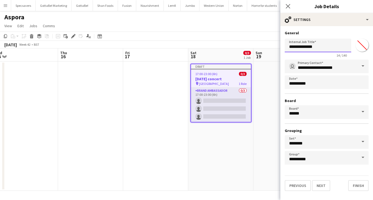
click at [330, 45] on input "**********" at bounding box center [317, 46] width 66 height 14
type input "**********"
click at [286, 6] on icon "Close pop-in" at bounding box center [287, 6] width 5 height 5
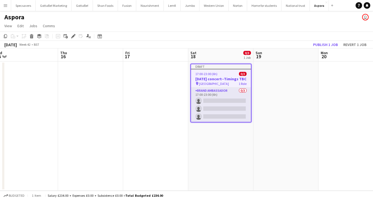
click at [290, 103] on app-date-cell at bounding box center [285, 126] width 65 height 129
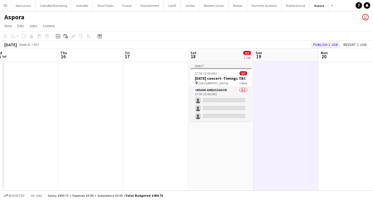
click at [318, 42] on button "Publish 1 job" at bounding box center [325, 44] width 29 height 7
